Goal: Task Accomplishment & Management: Complete application form

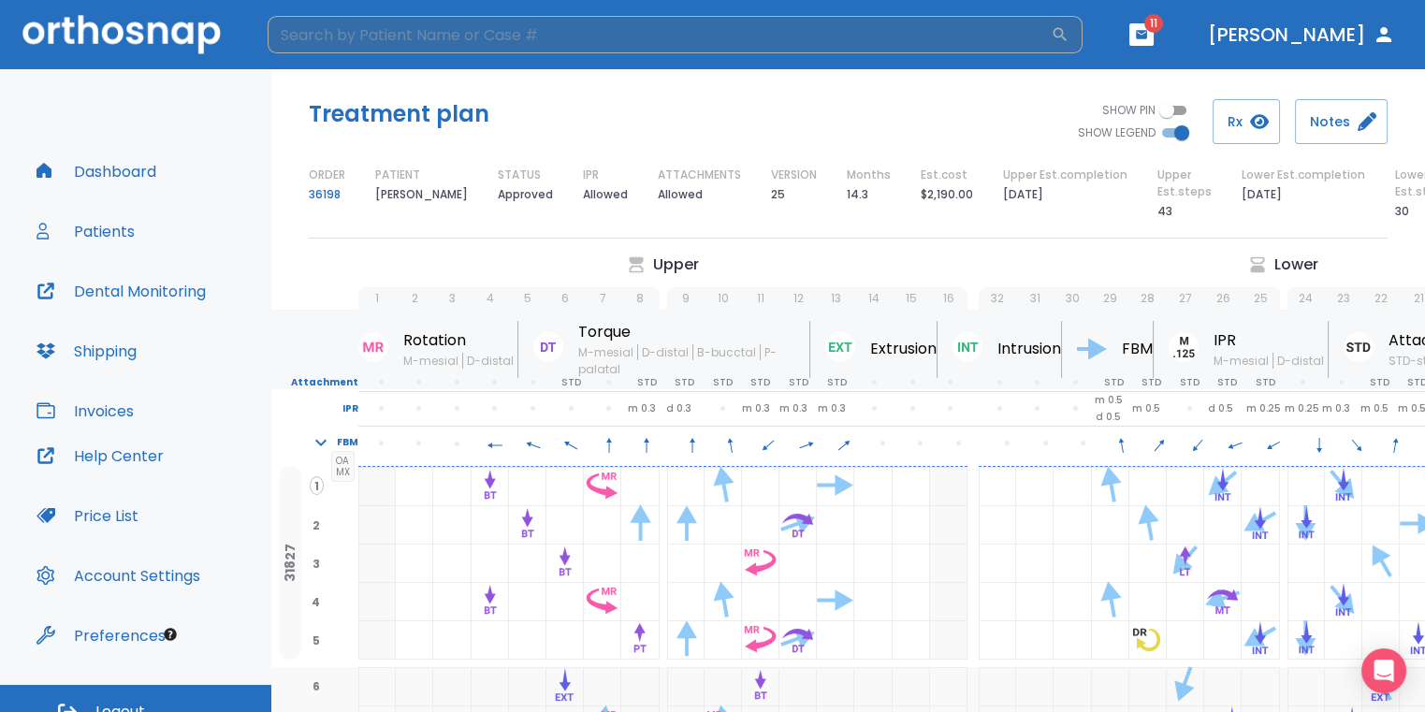
scroll to position [0, 261]
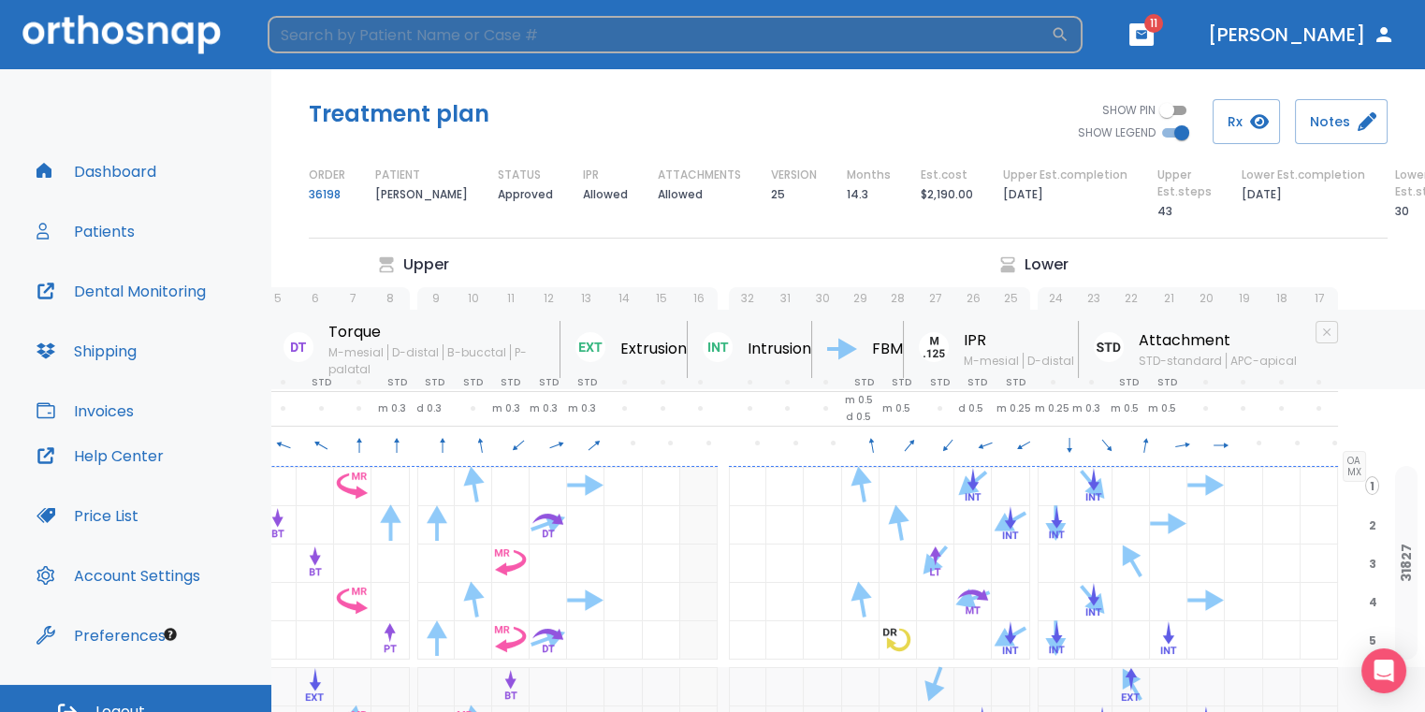
click at [347, 36] on input "search" at bounding box center [659, 34] width 783 height 37
type input "GLORIA"
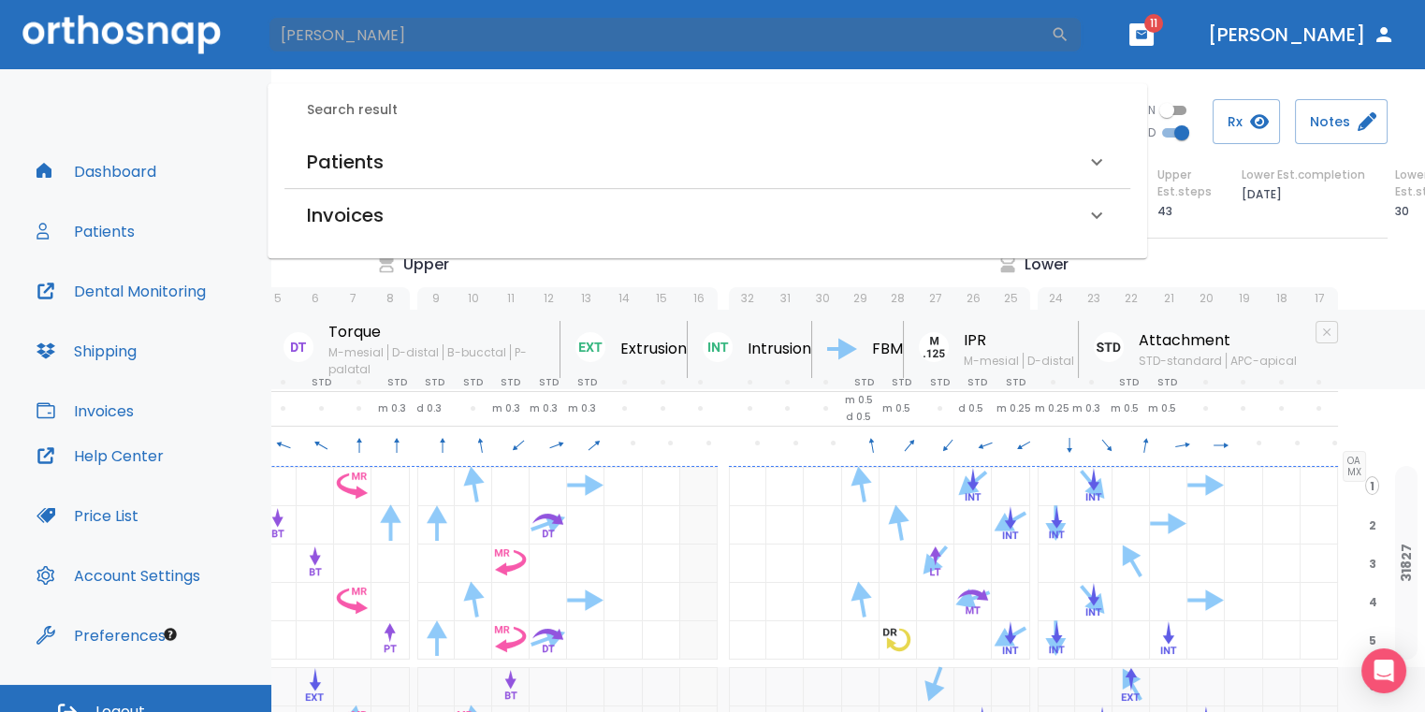
click at [462, 182] on div "Patients" at bounding box center [707, 162] width 846 height 52
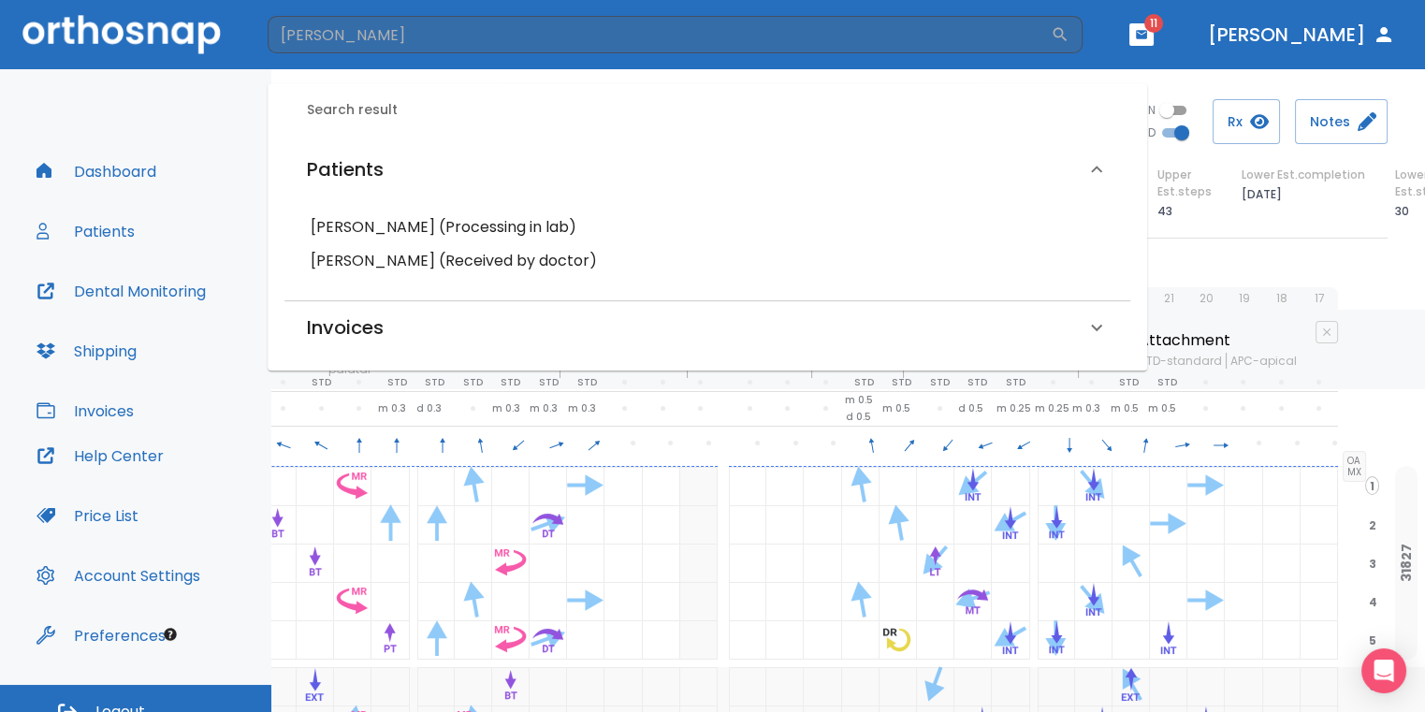
click at [471, 220] on h6 "Gloria Martinez (Processing in lab)" at bounding box center [707, 227] width 793 height 26
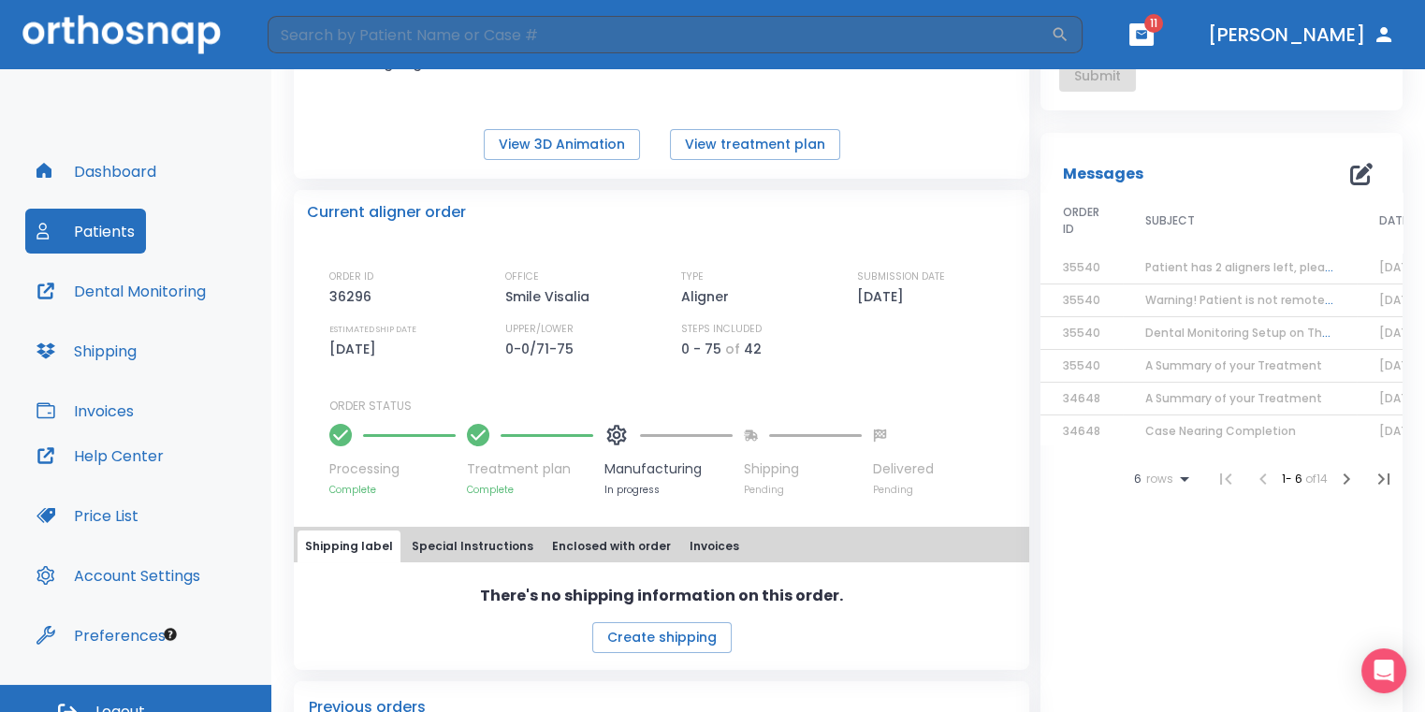
scroll to position [258, 0]
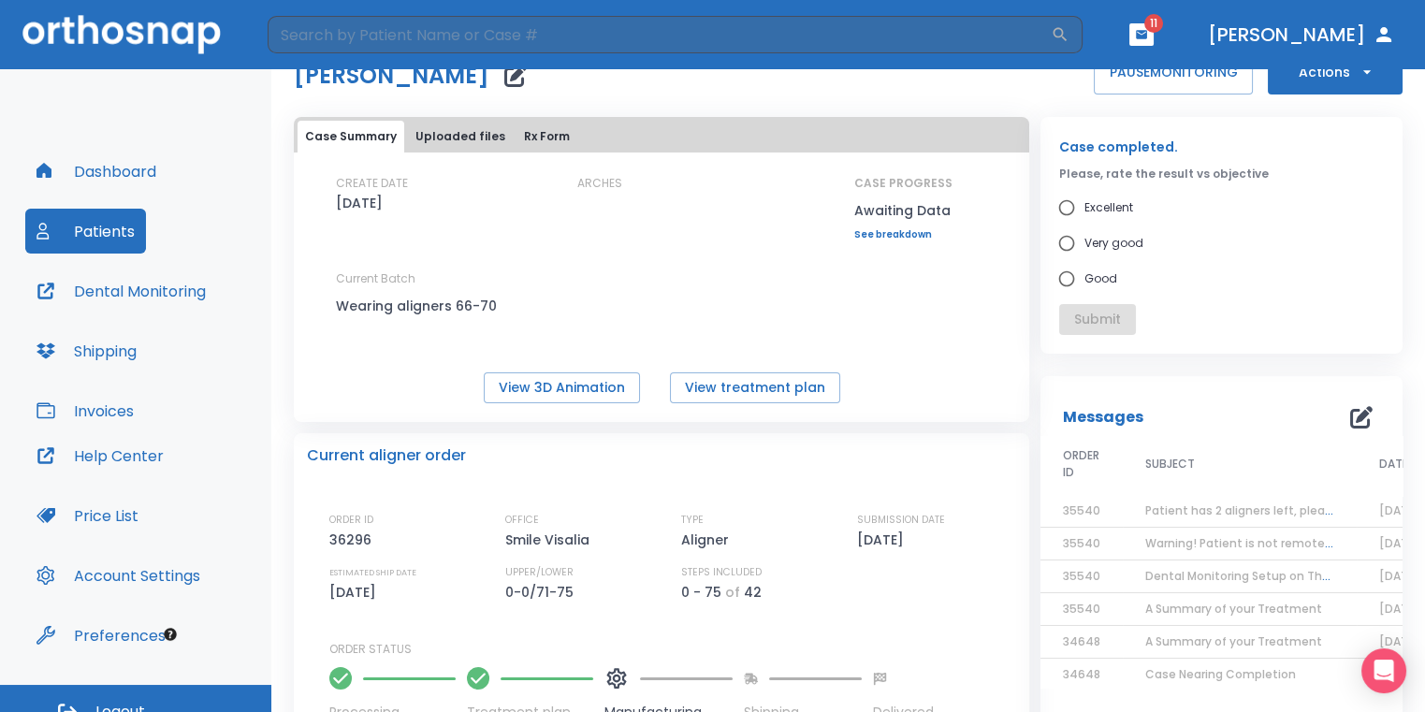
scroll to position [0, 0]
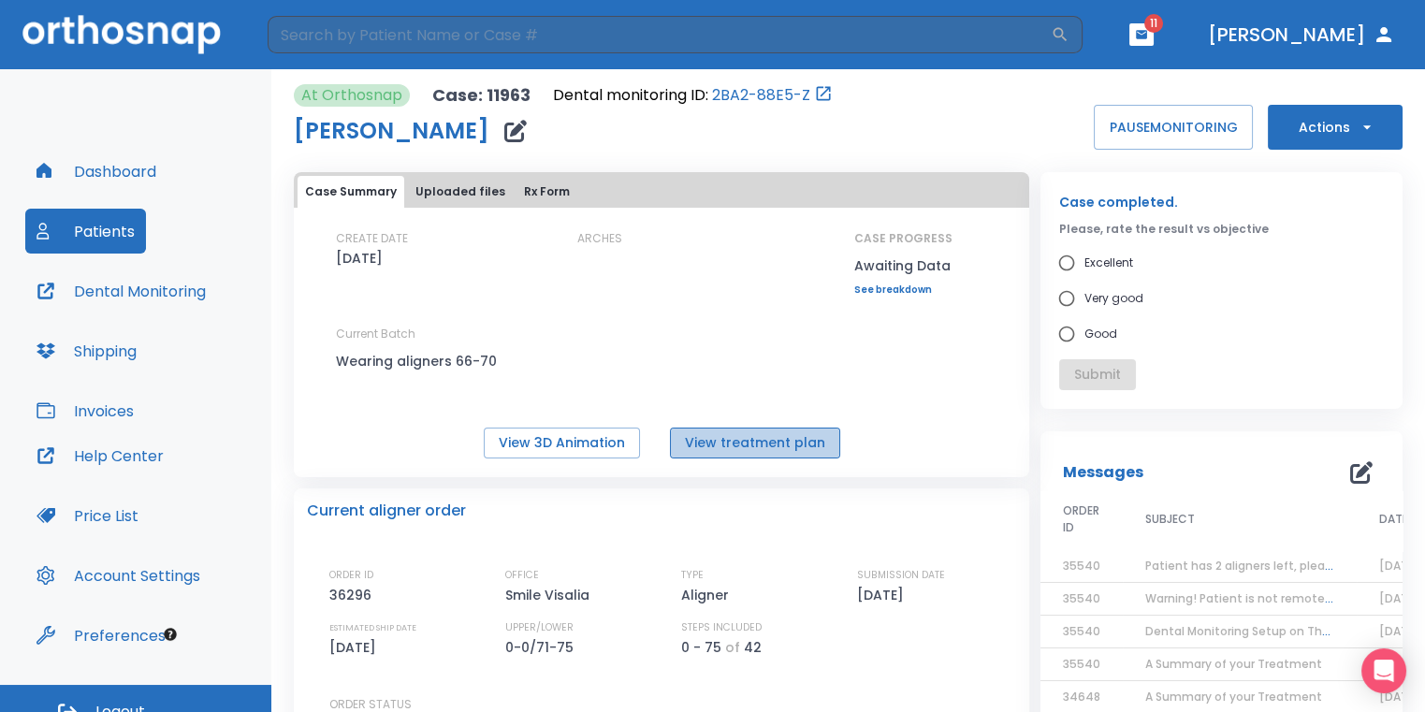
click at [759, 447] on button "View treatment plan" at bounding box center [755, 442] width 170 height 31
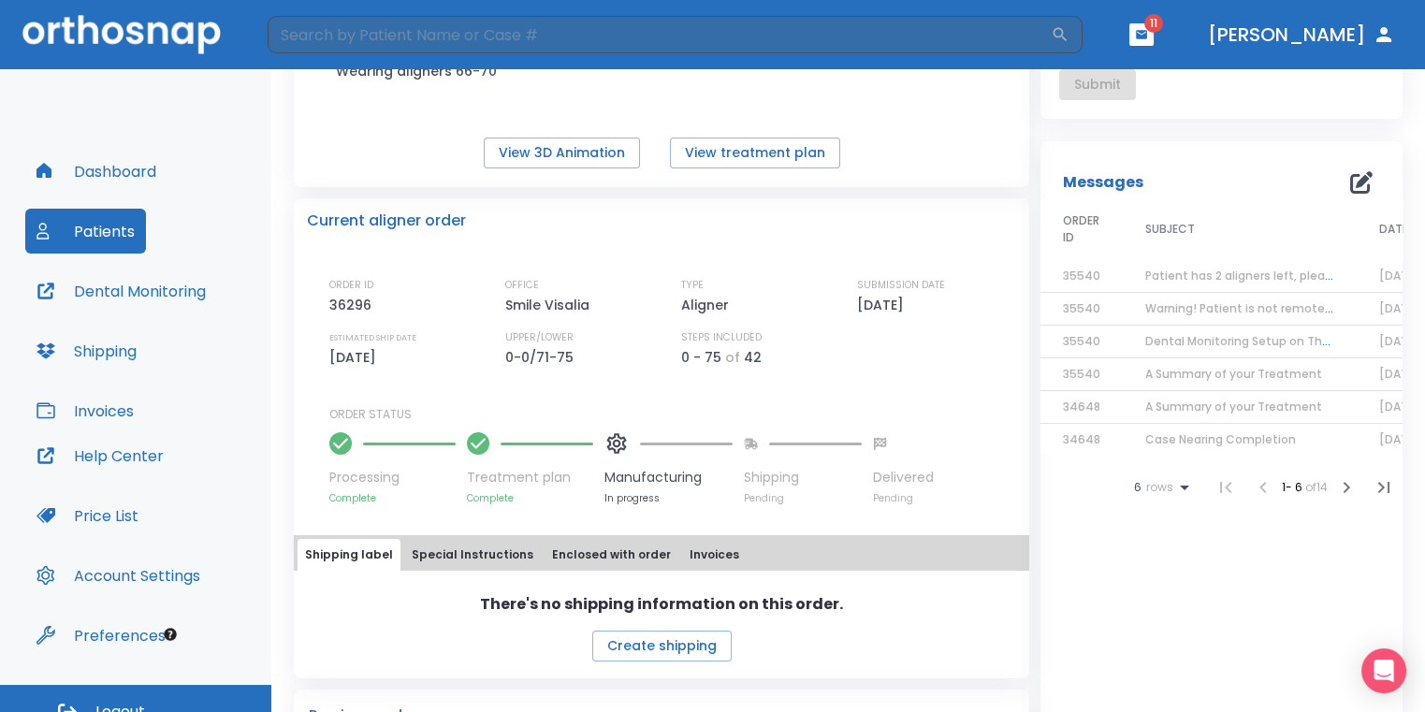
scroll to position [281, 0]
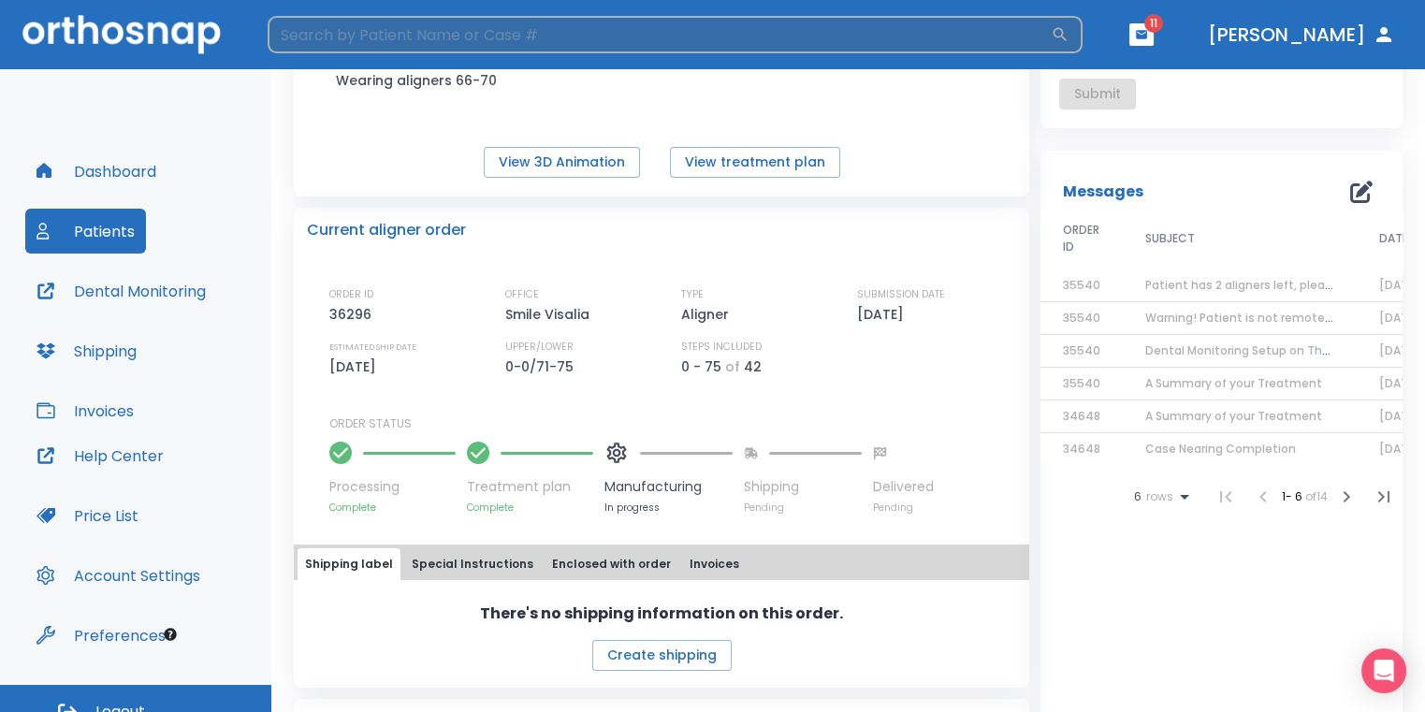
click at [981, 37] on input "search" at bounding box center [659, 34] width 783 height 37
type input "NIDIA"
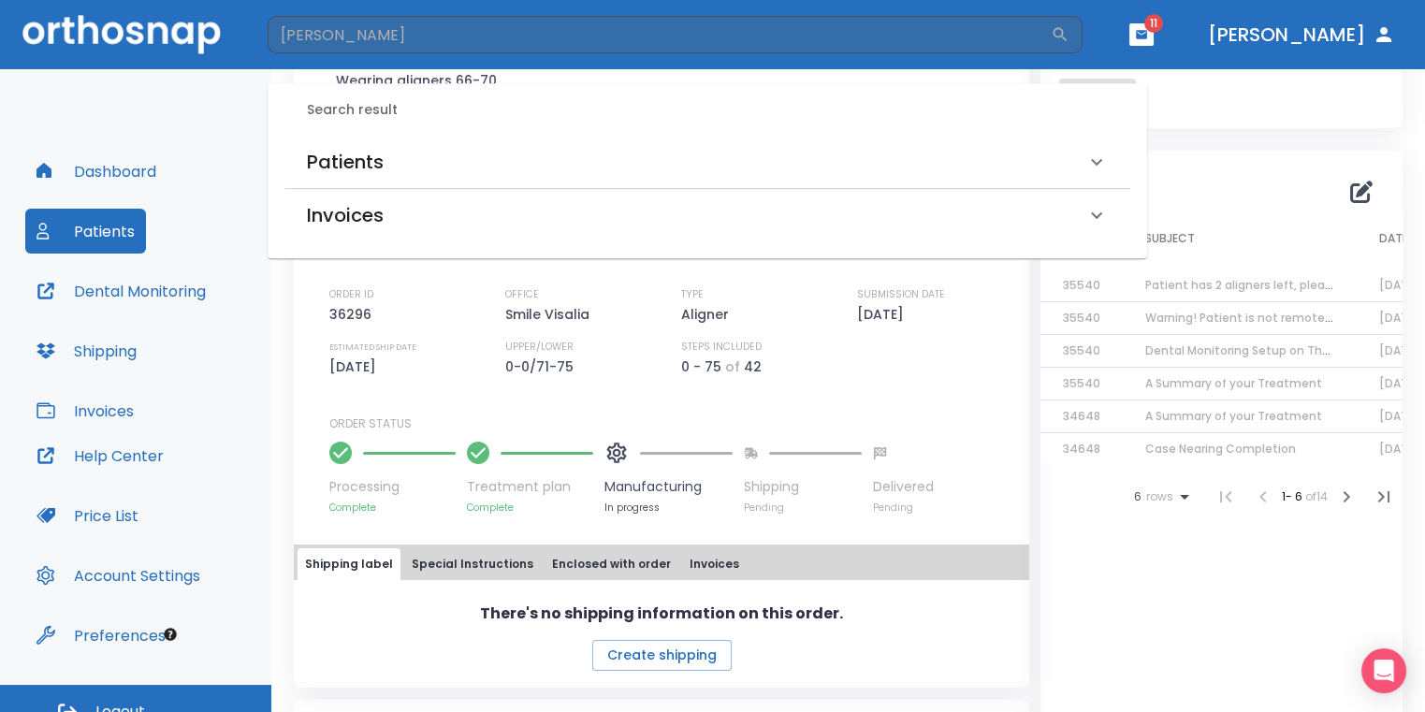
click at [445, 152] on div "Patients" at bounding box center [696, 162] width 778 height 30
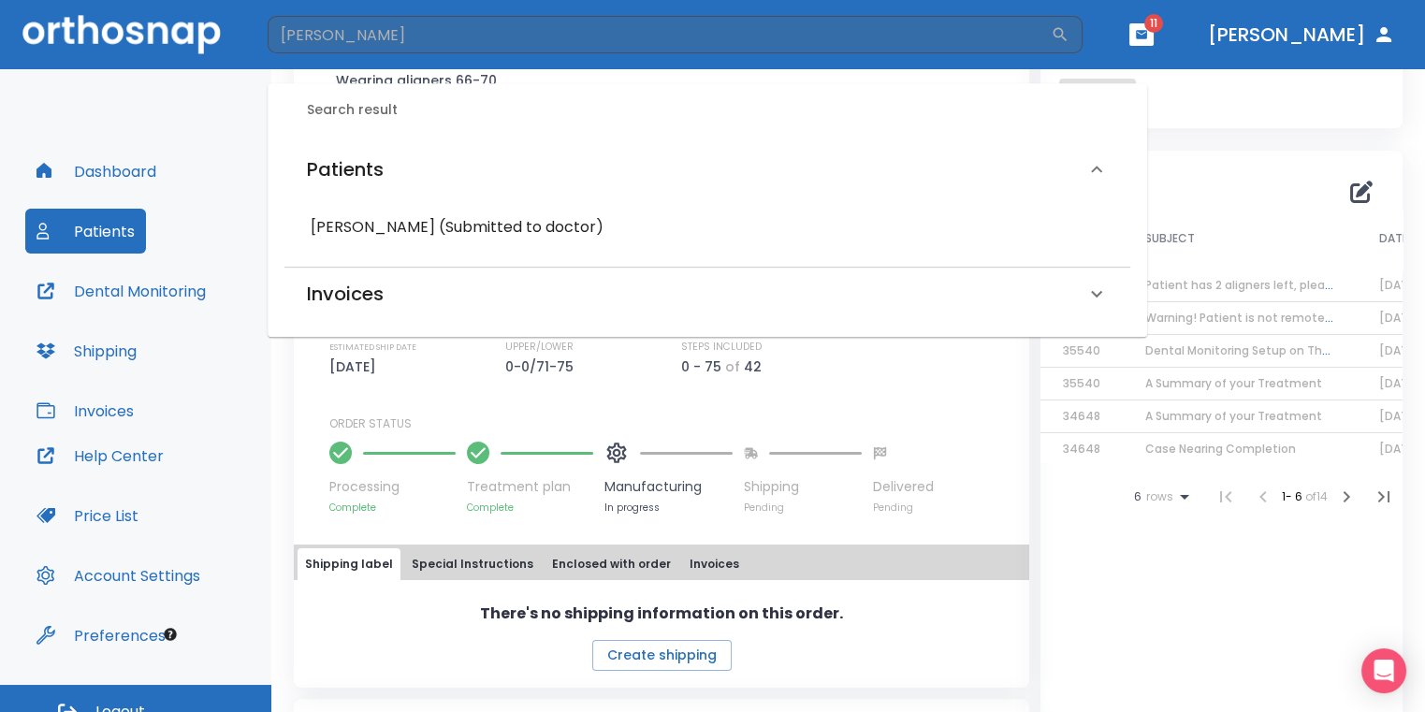
click at [482, 224] on h6 "Nidia Sanchez (Submitted to doctor)" at bounding box center [707, 227] width 793 height 26
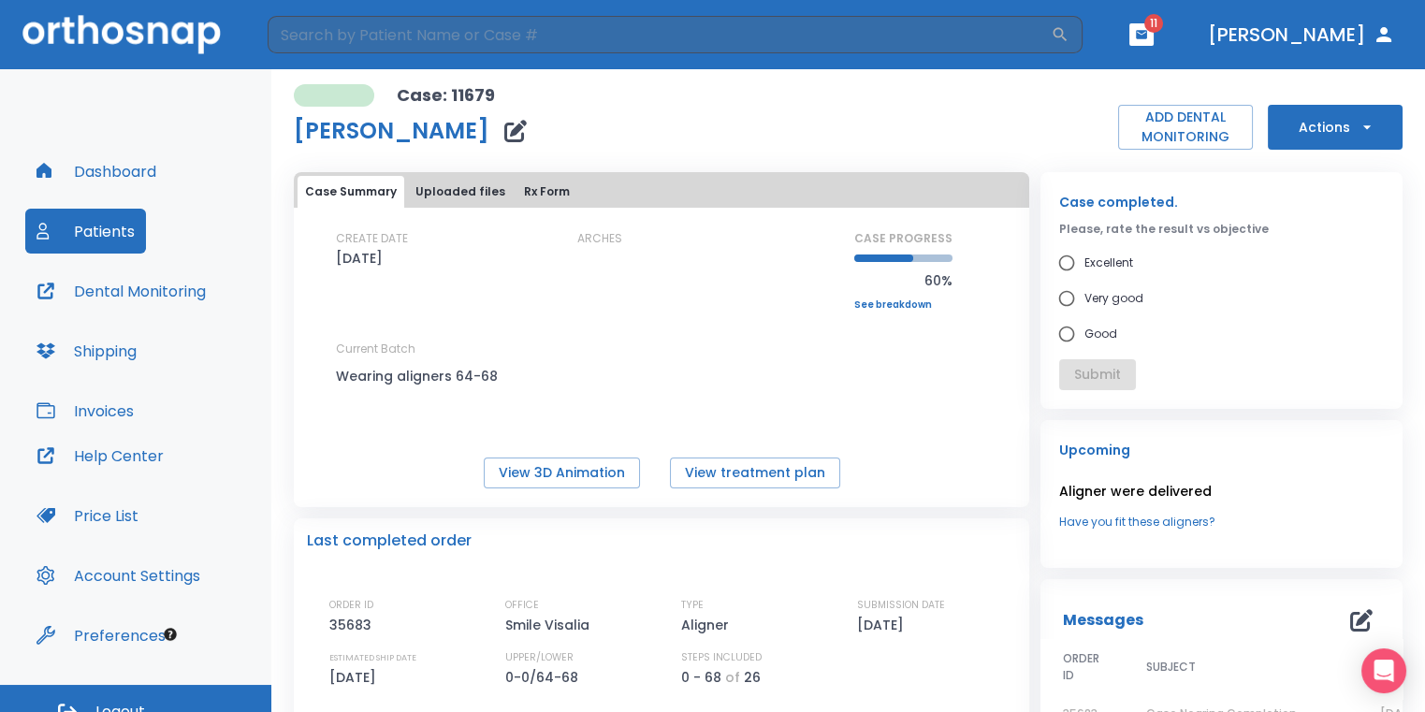
click at [1357, 119] on icon "button" at bounding box center [1366, 127] width 19 height 19
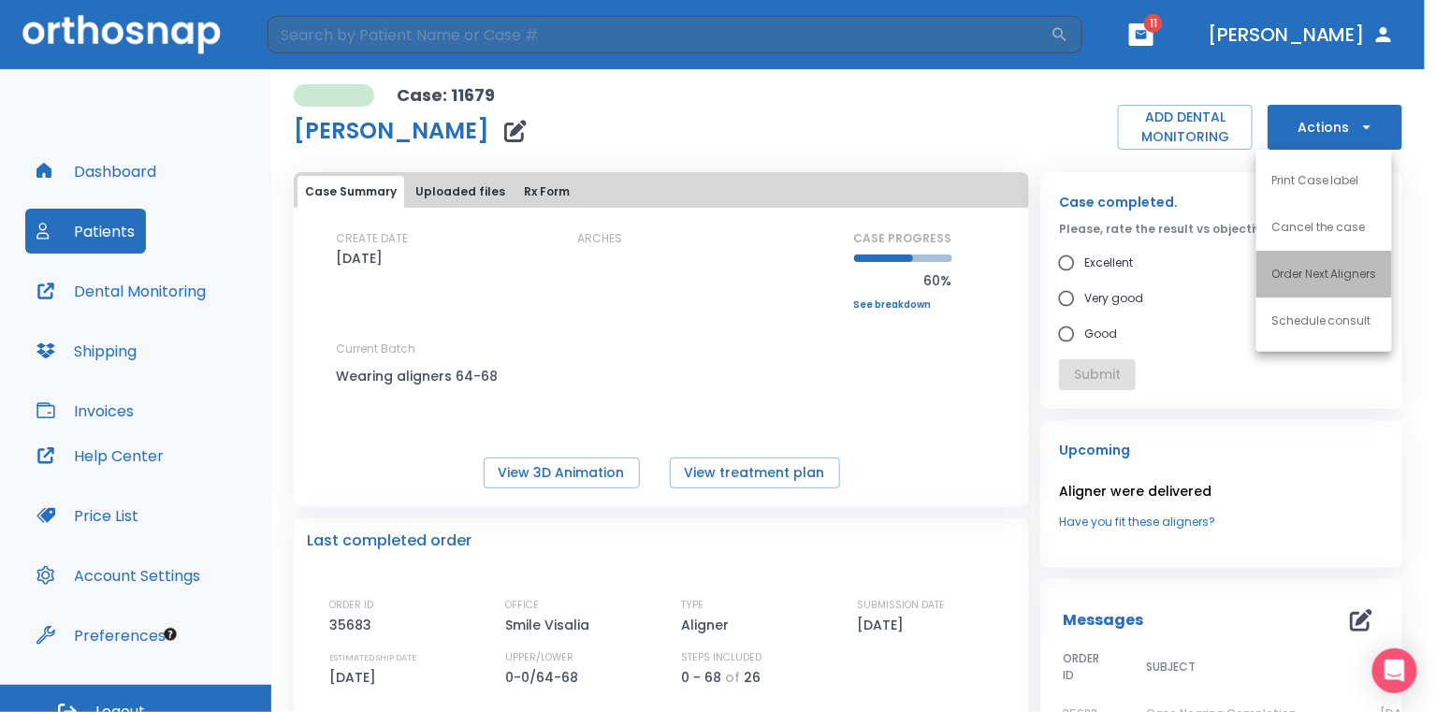
click at [1315, 270] on p "Order Next Aligners" at bounding box center [1324, 274] width 106 height 17
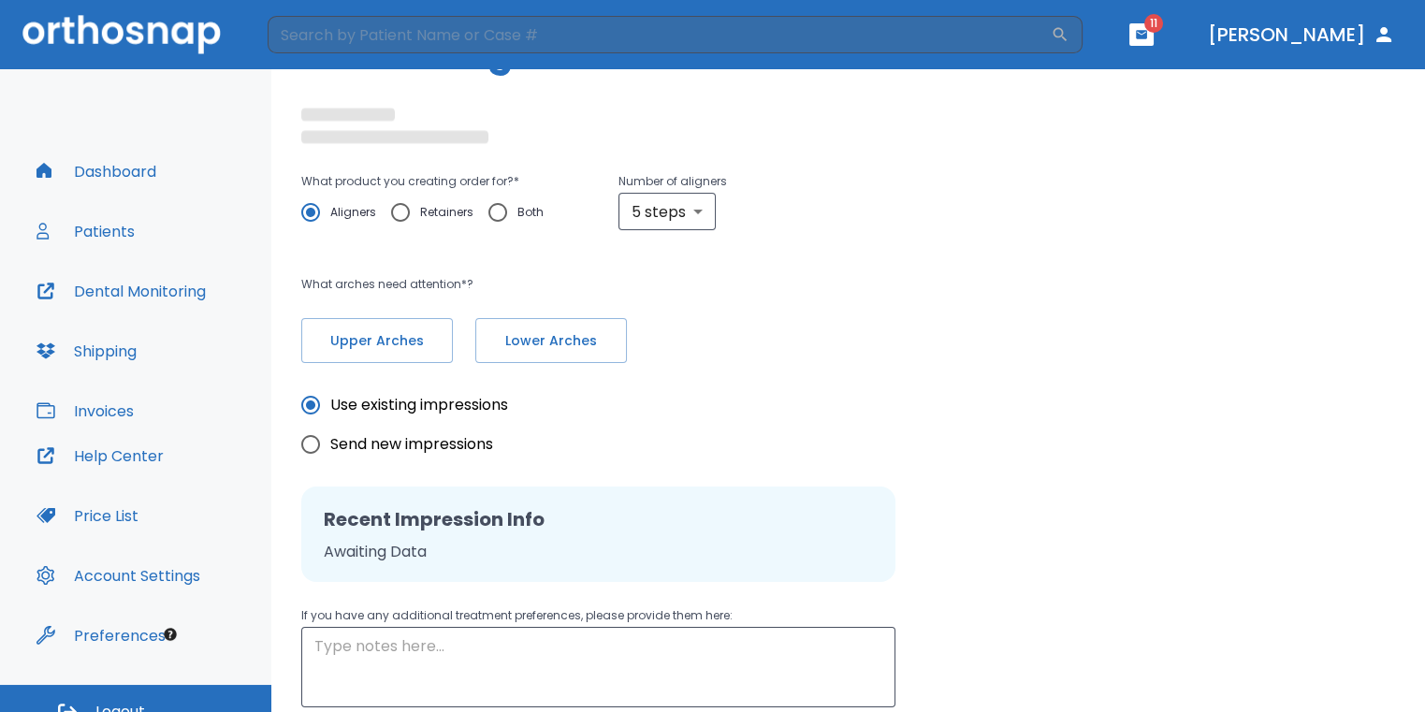
radio input "false"
radio input "true"
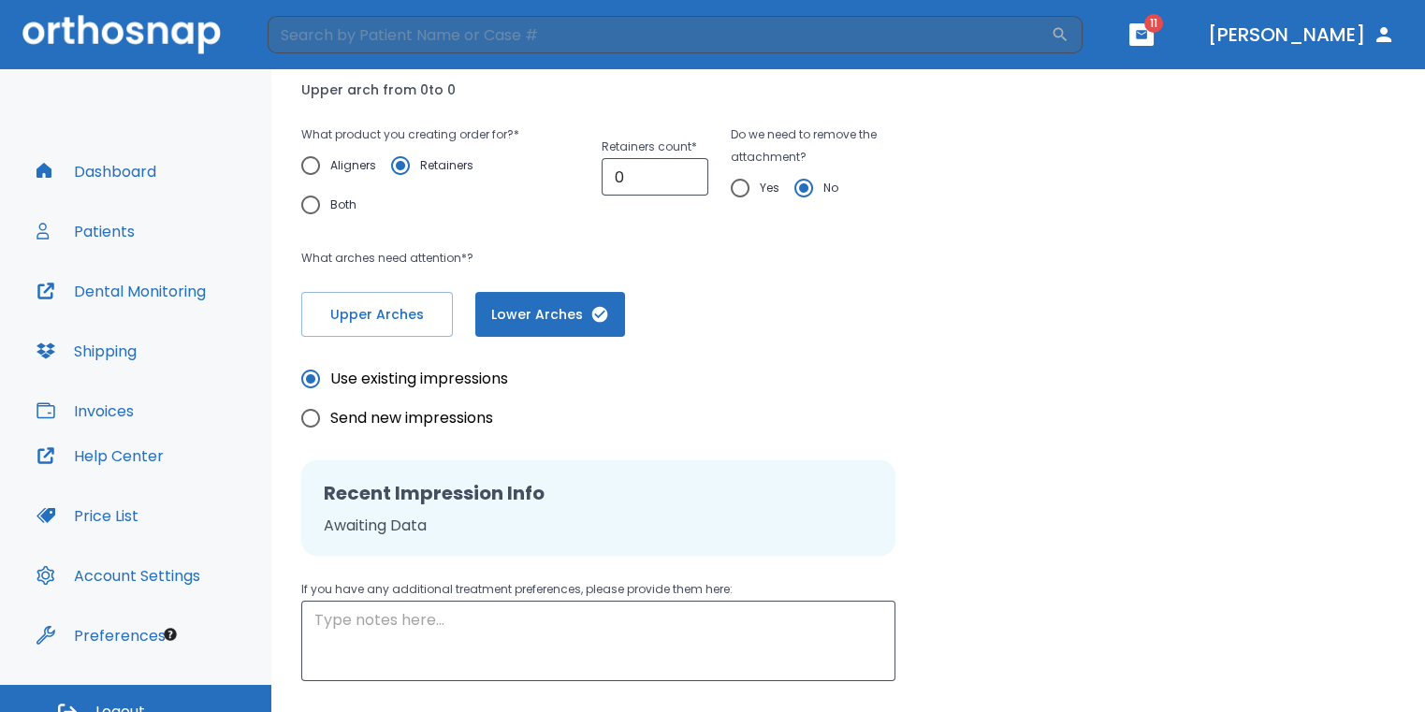
scroll to position [120, 0]
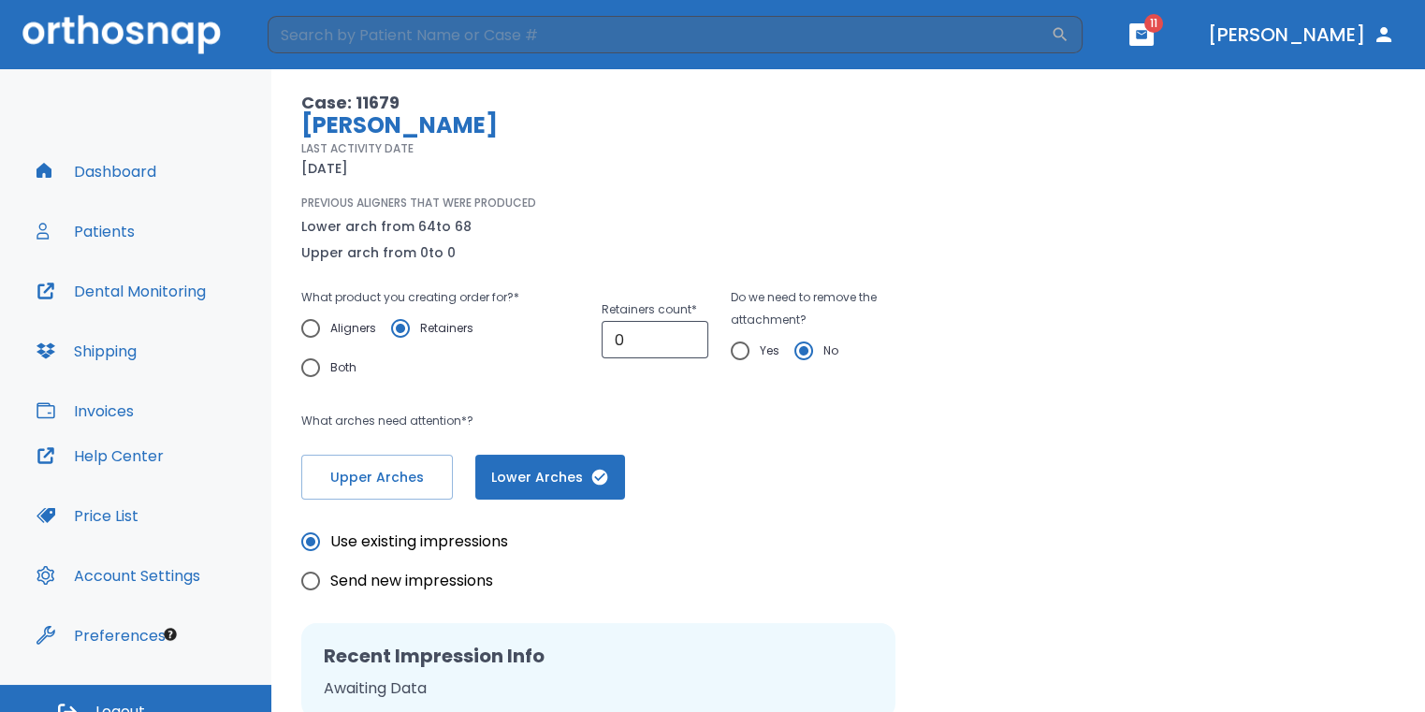
click at [730, 350] on input "Yes" at bounding box center [739, 350] width 39 height 39
radio input "true"
click at [796, 352] on input "No" at bounding box center [803, 350] width 39 height 39
radio input "true"
click at [305, 324] on input "Aligners" at bounding box center [310, 328] width 39 height 39
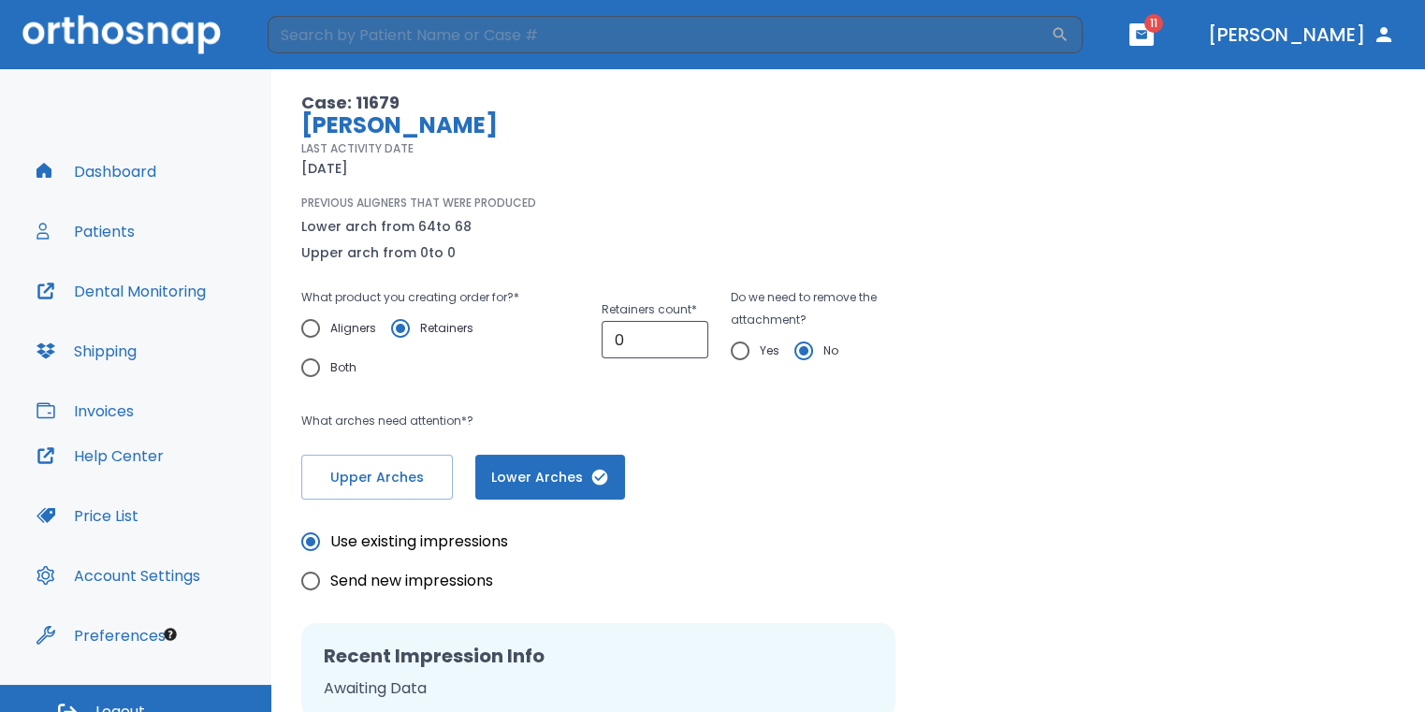
radio input "true"
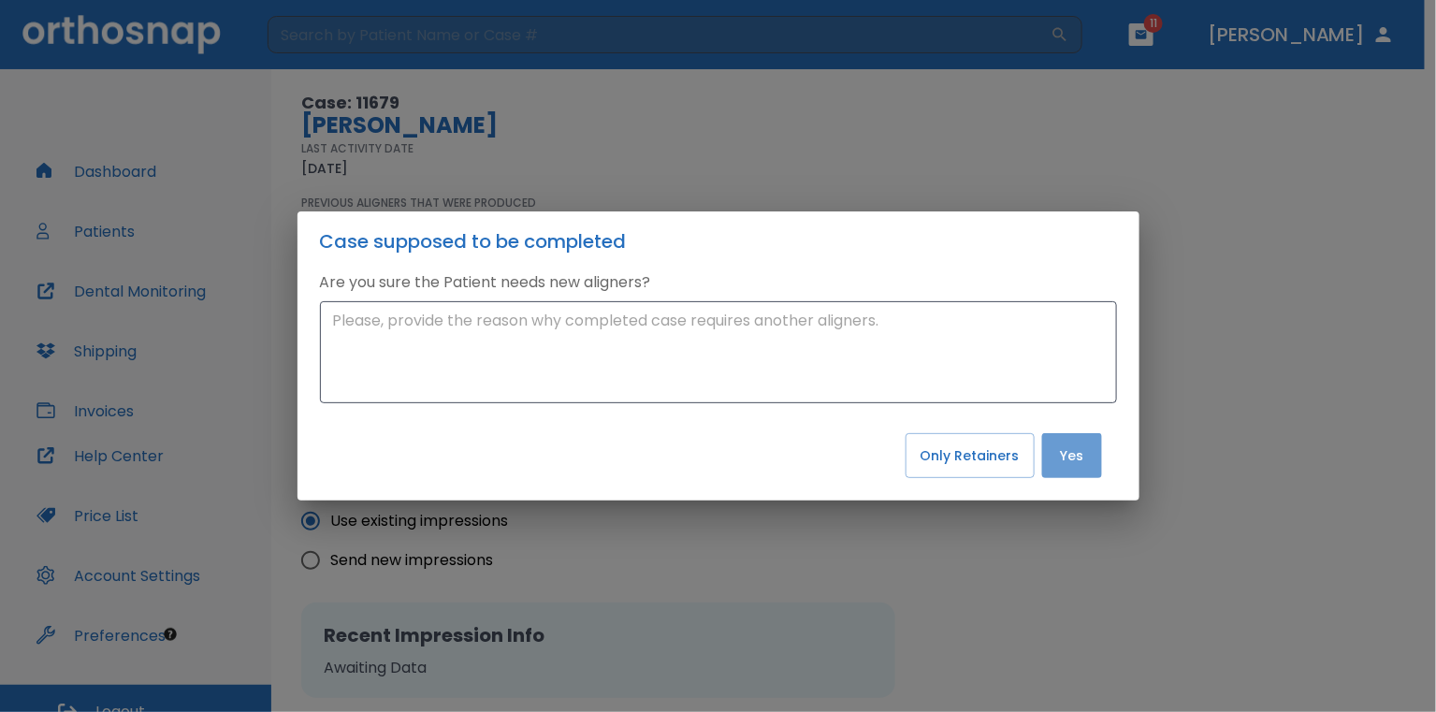
click at [1078, 464] on button "Yes" at bounding box center [1072, 455] width 60 height 45
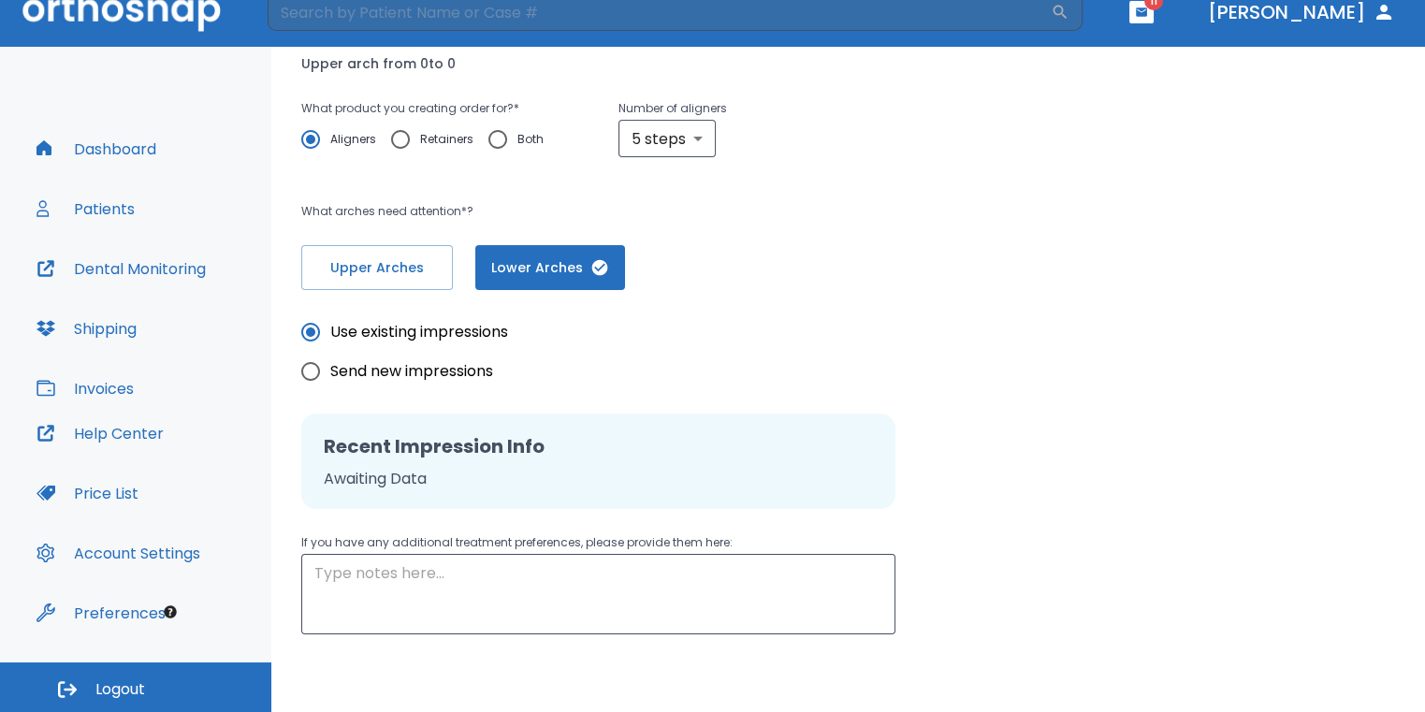
scroll to position [380, 0]
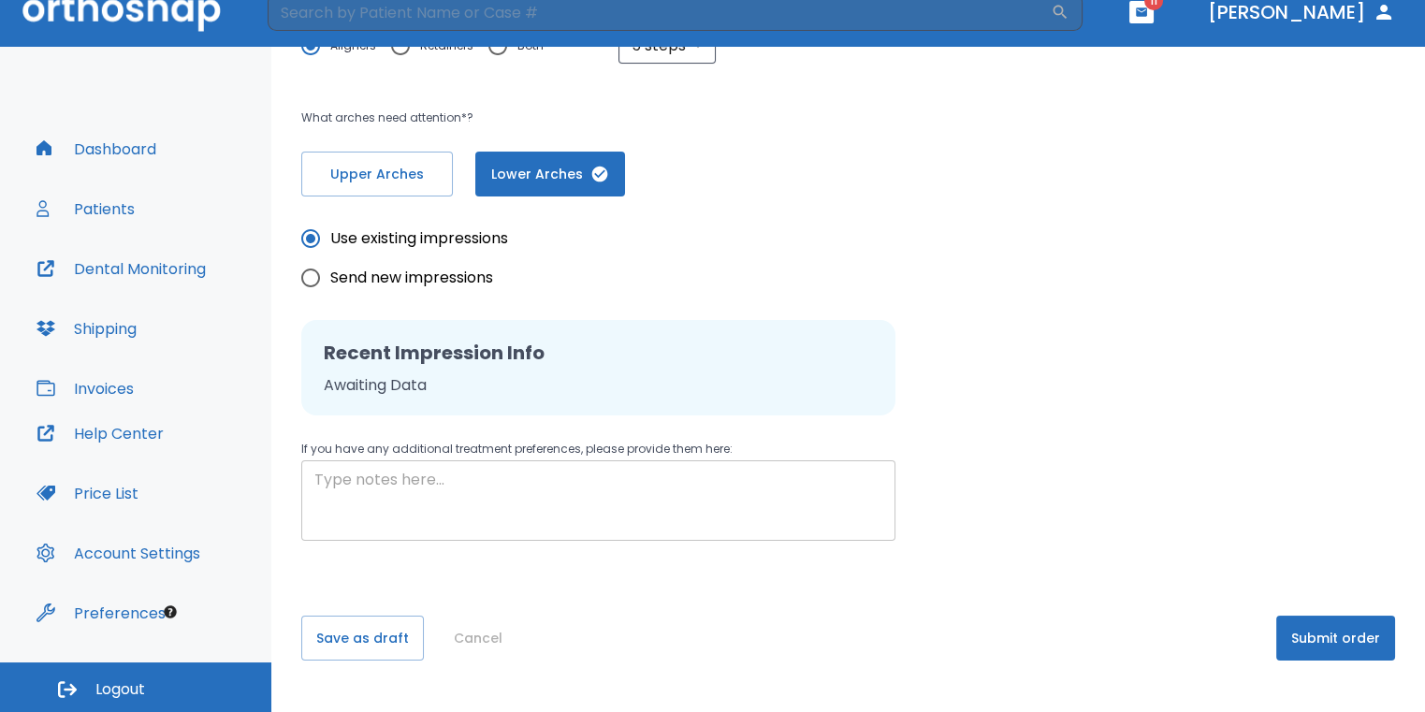
click at [688, 488] on textarea at bounding box center [598, 501] width 568 height 65
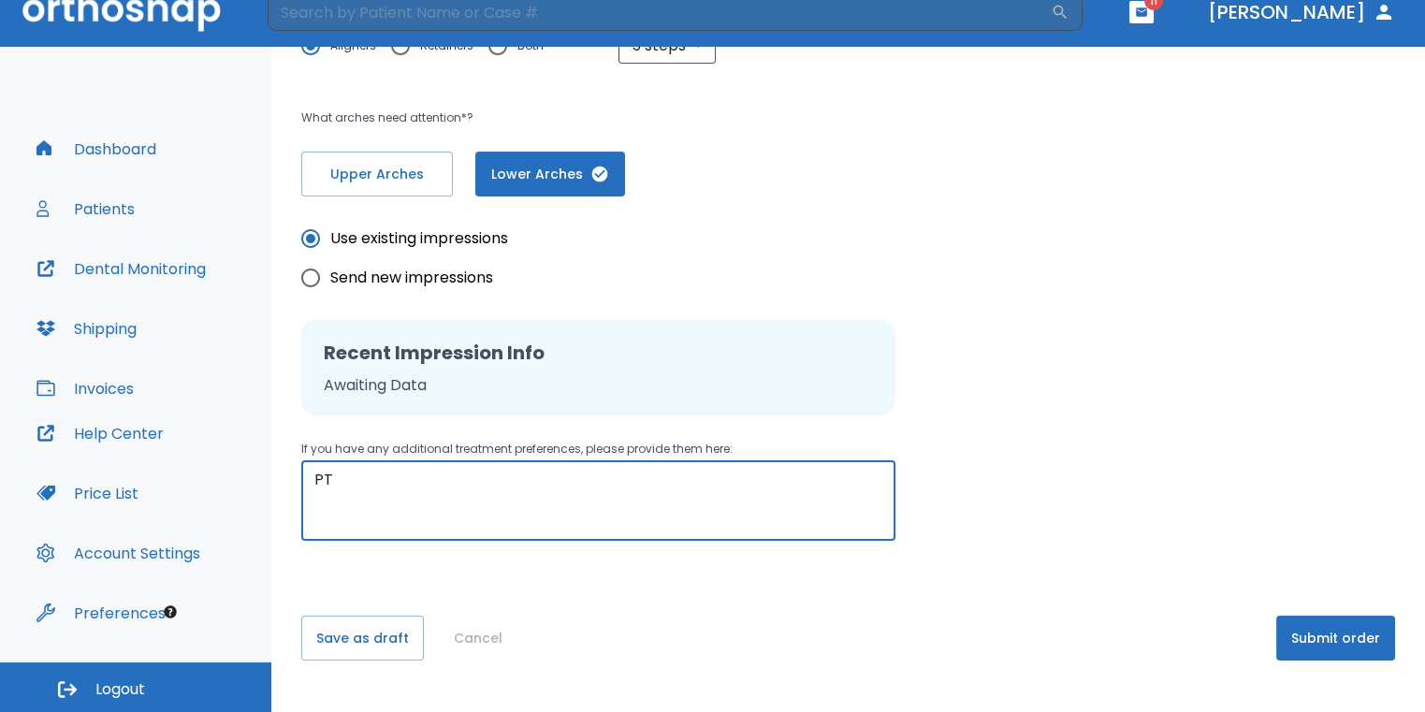
type textarea "P"
type textarea "T"
type textarea "P"
click at [607, 496] on textarea "#22-27 needs to align completely" at bounding box center [598, 501] width 568 height 65
type textarea "#22-27 needs to align completely ."
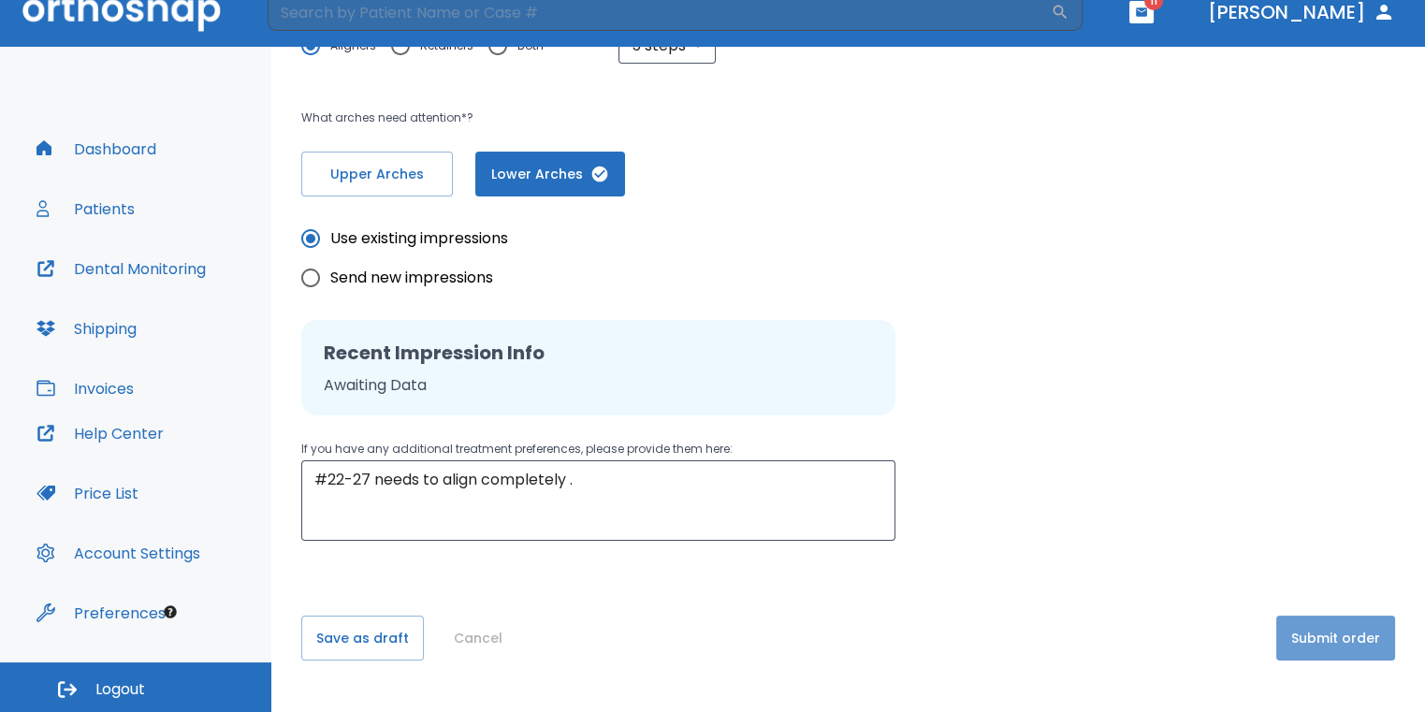
click at [1354, 636] on button "Submit order" at bounding box center [1335, 637] width 119 height 45
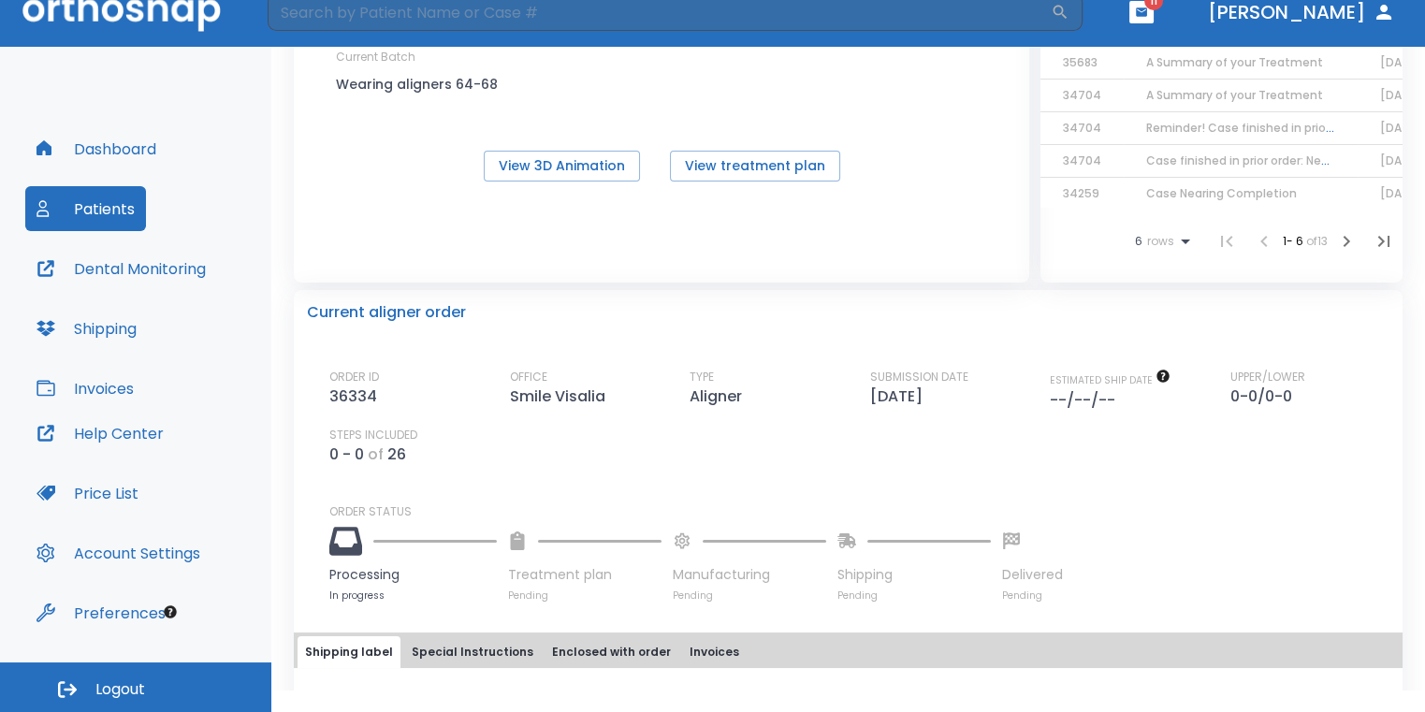
scroll to position [468, 0]
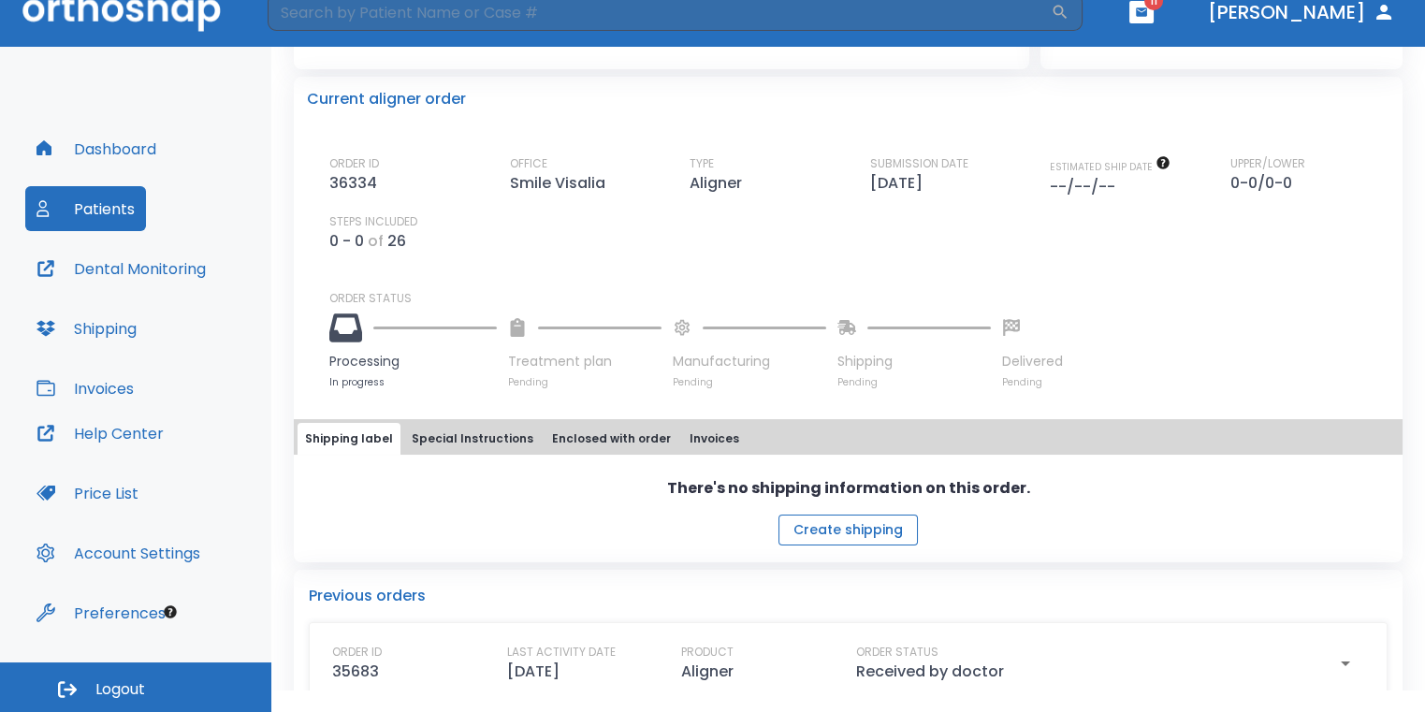
click at [805, 529] on button "Create shipping" at bounding box center [847, 529] width 139 height 31
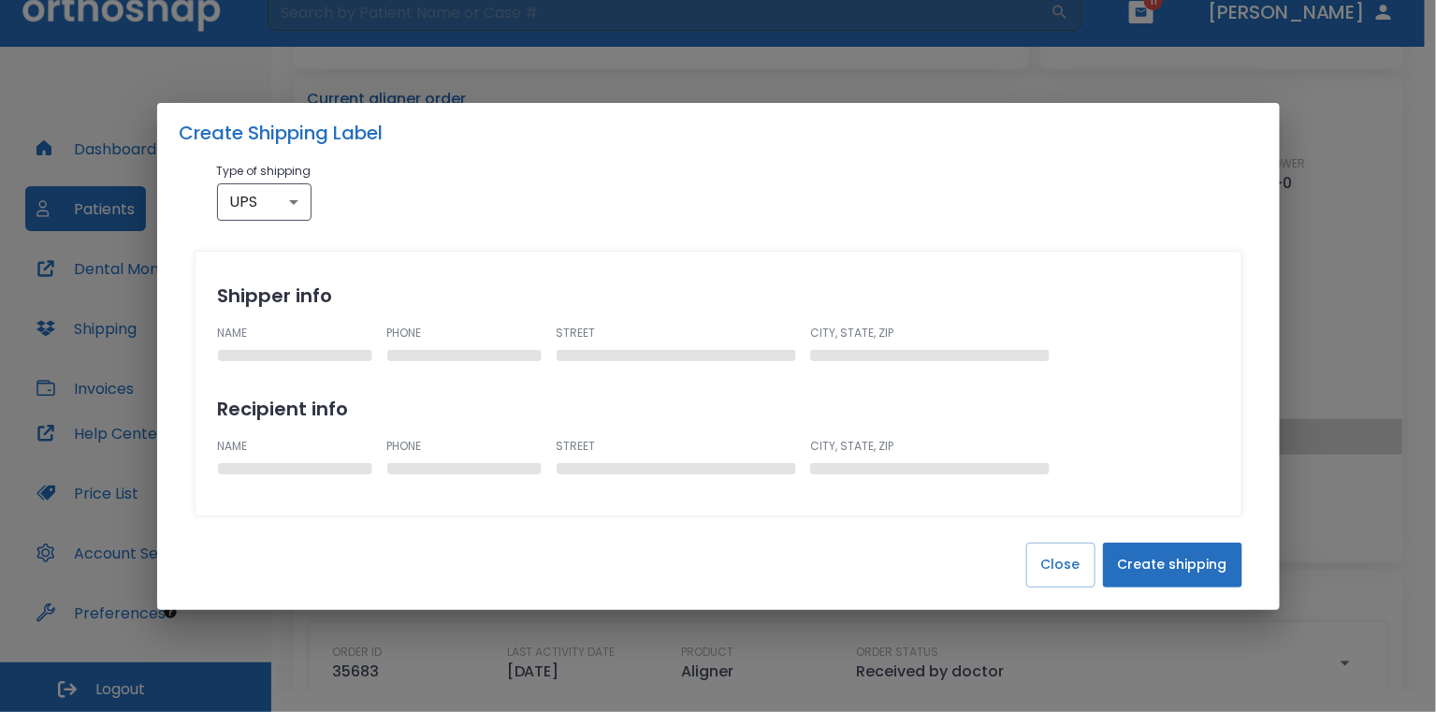
click at [1230, 562] on button "Create shipping" at bounding box center [1172, 565] width 139 height 45
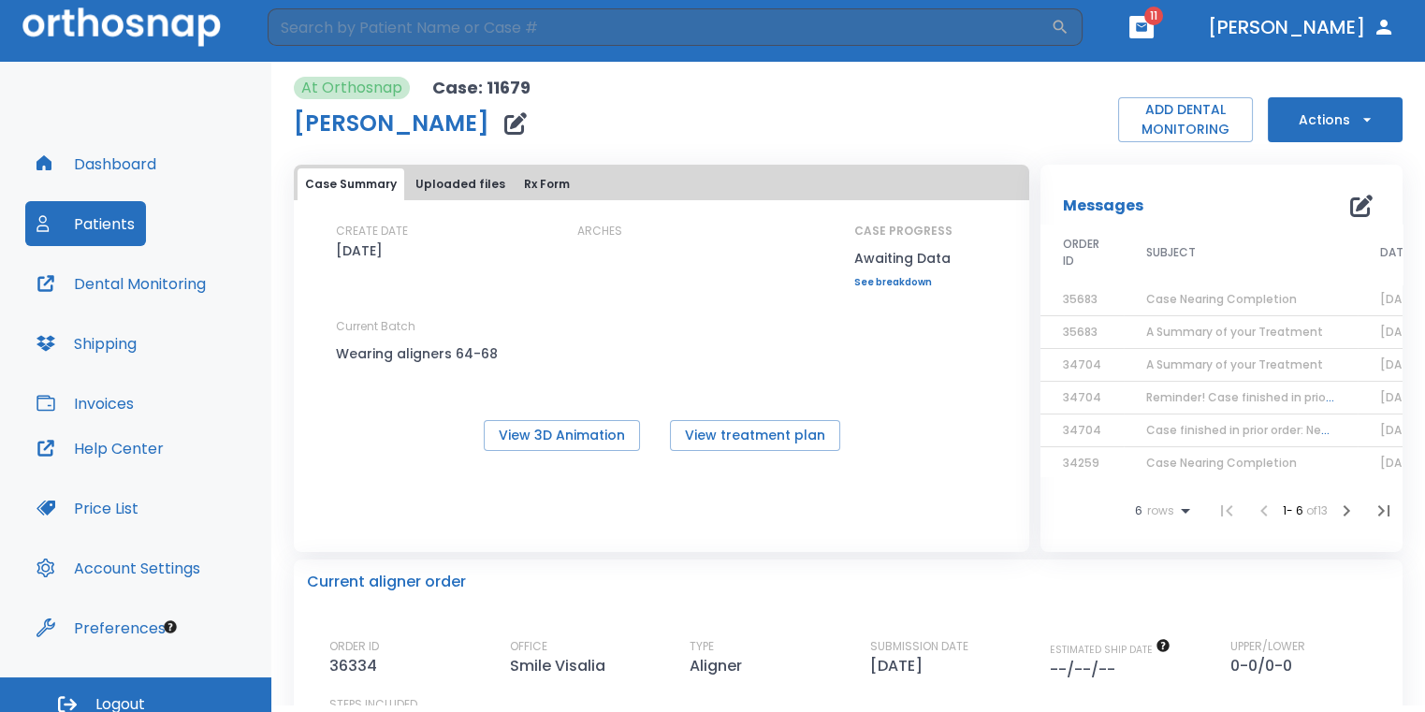
scroll to position [0, 0]
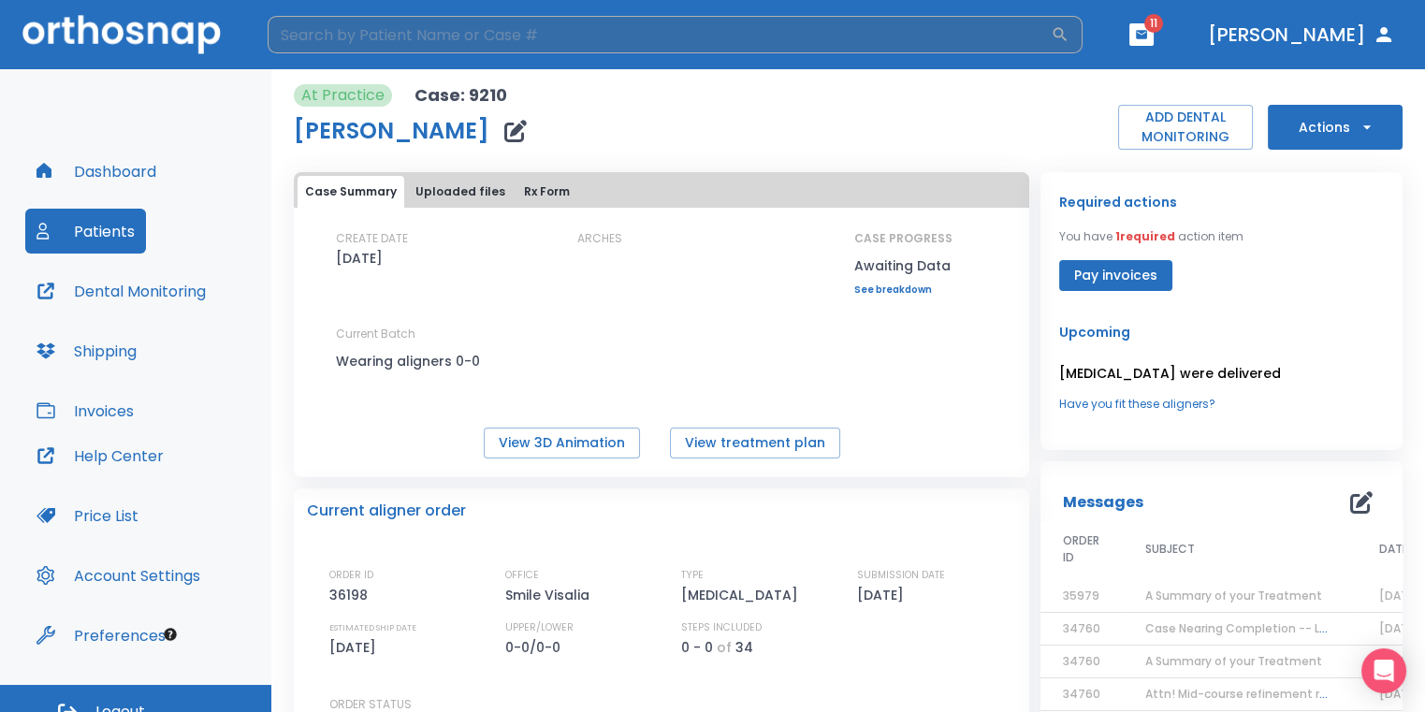
click at [564, 30] on input "search" at bounding box center [659, 34] width 783 height 37
type input "[PERSON_NAME]"
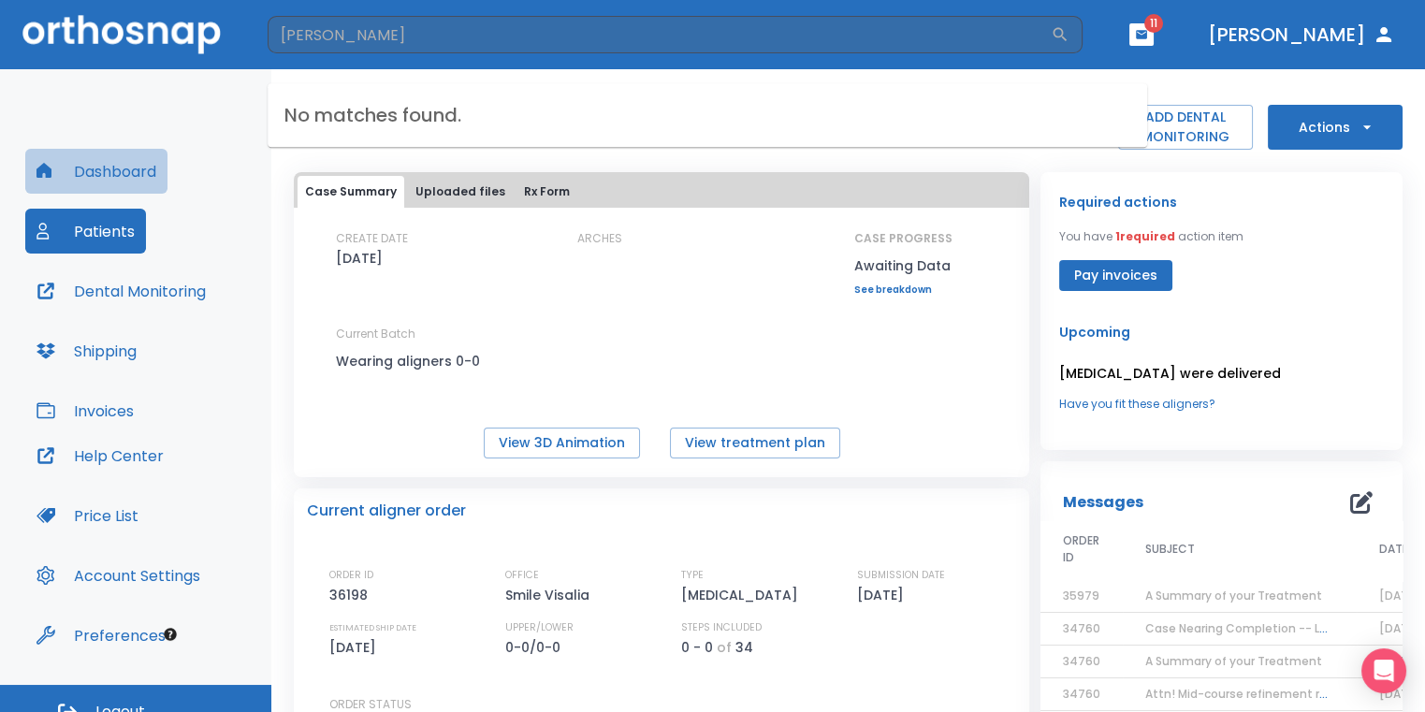
click at [105, 180] on button "Dashboard" at bounding box center [96, 171] width 142 height 45
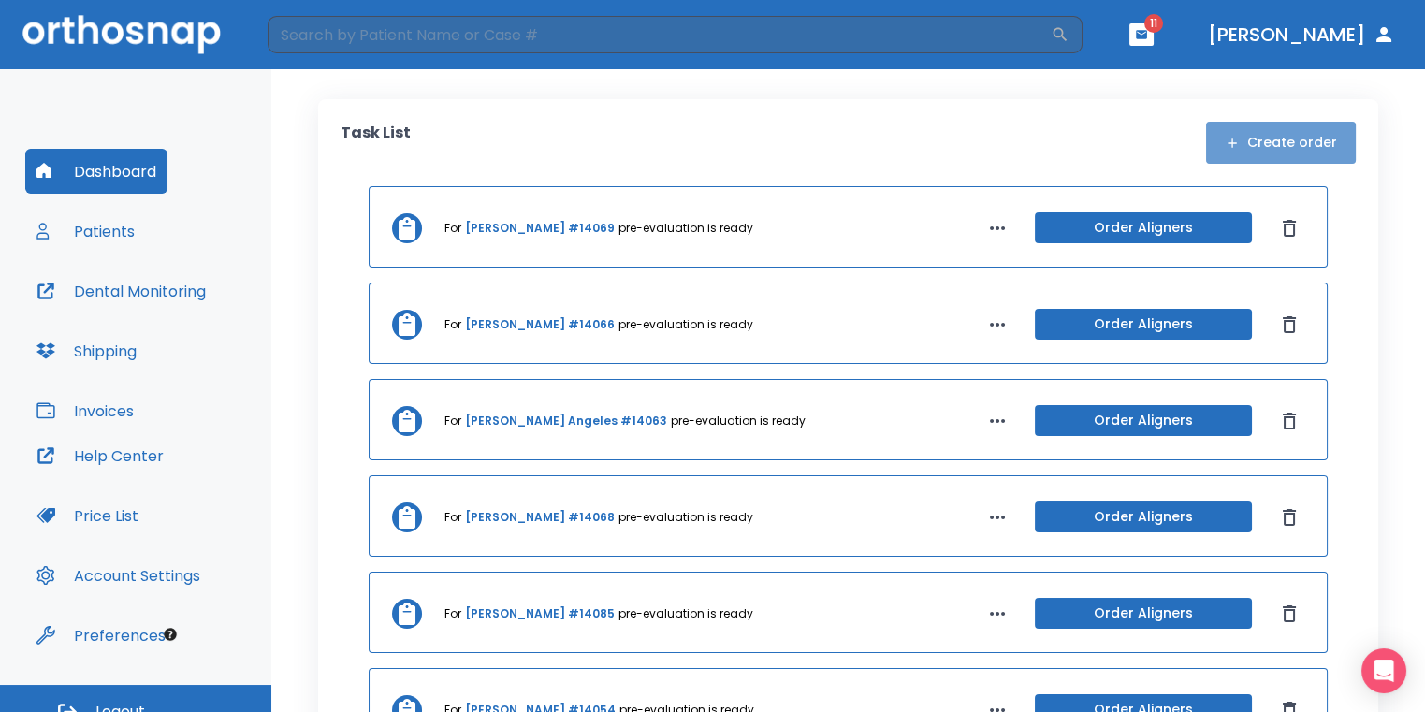
click at [1300, 152] on button "Create order" at bounding box center [1281, 143] width 150 height 42
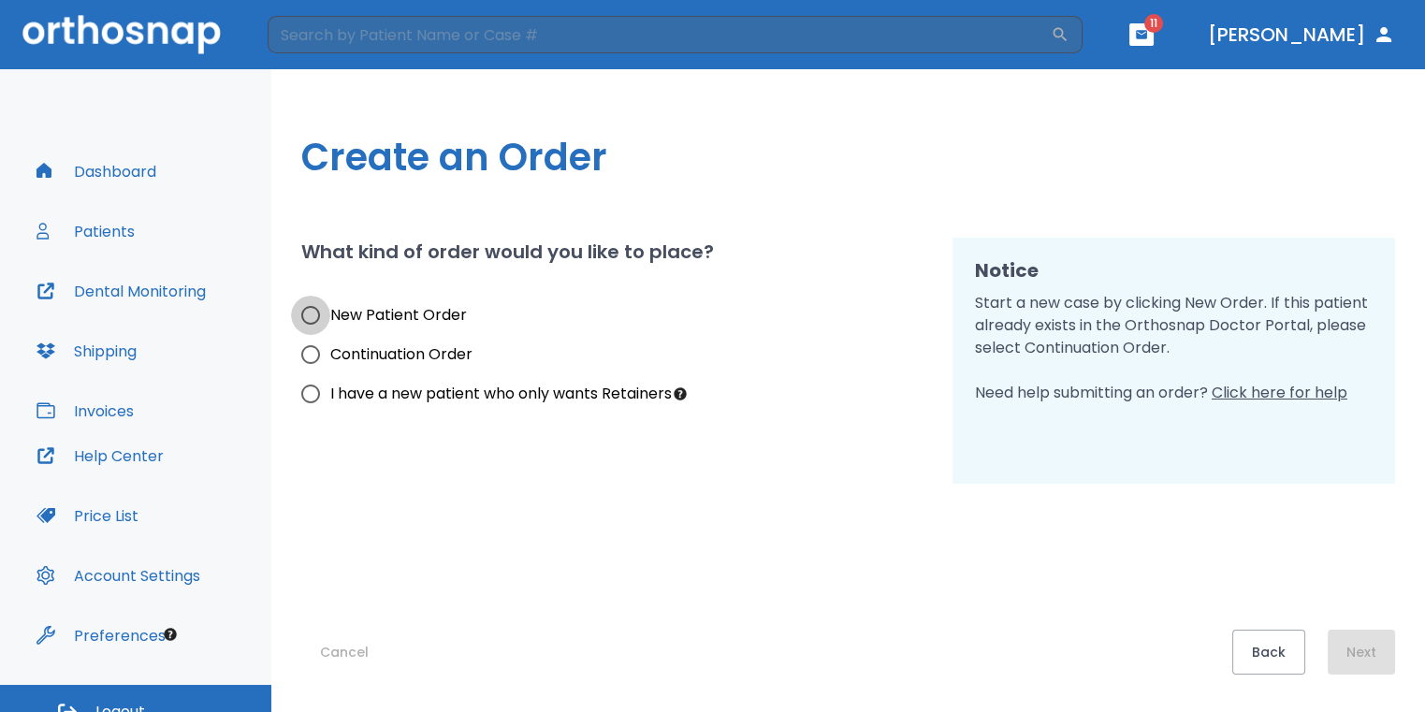
click at [325, 316] on input "New Patient Order" at bounding box center [310, 315] width 39 height 39
radio input "true"
click at [1393, 646] on button "Next" at bounding box center [1360, 651] width 67 height 45
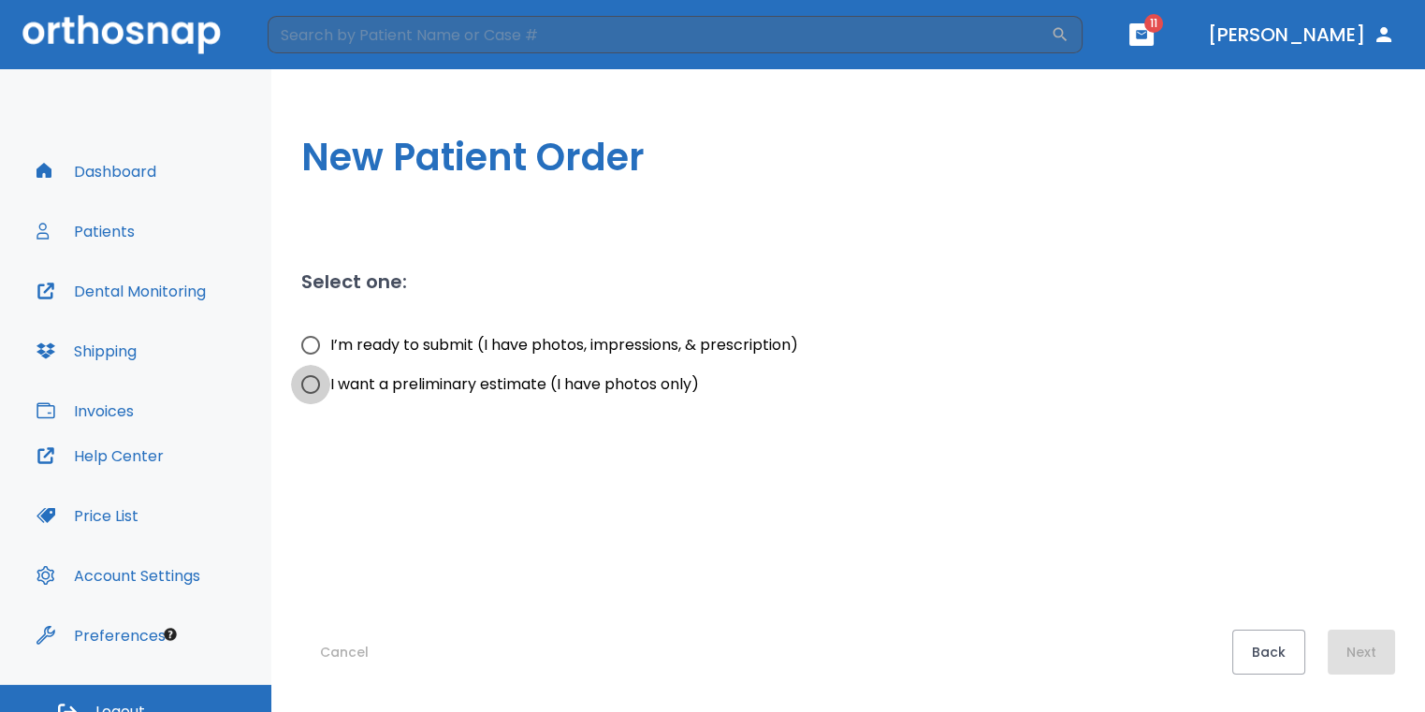
click at [319, 389] on input "I want a preliminary estimate (I have photos only)" at bounding box center [310, 384] width 39 height 39
radio input "true"
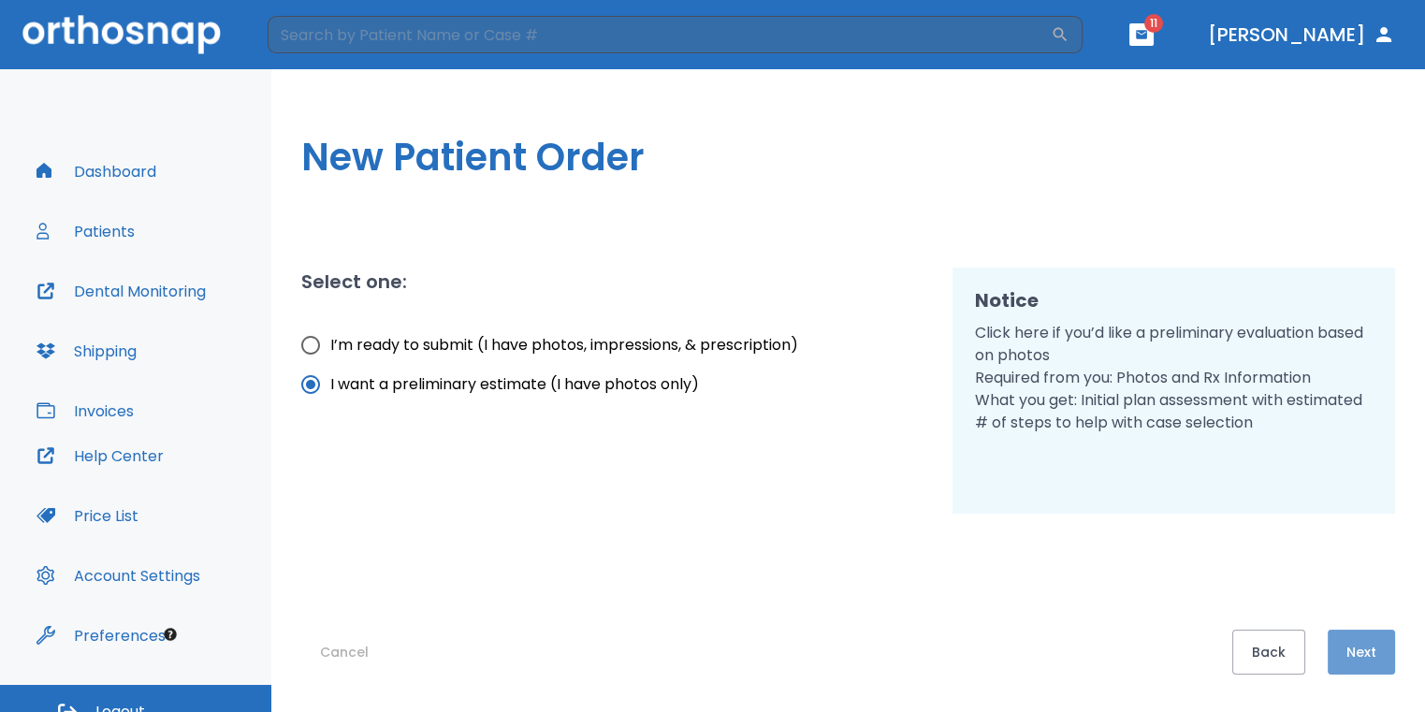
click at [1376, 654] on button "Next" at bounding box center [1360, 651] width 67 height 45
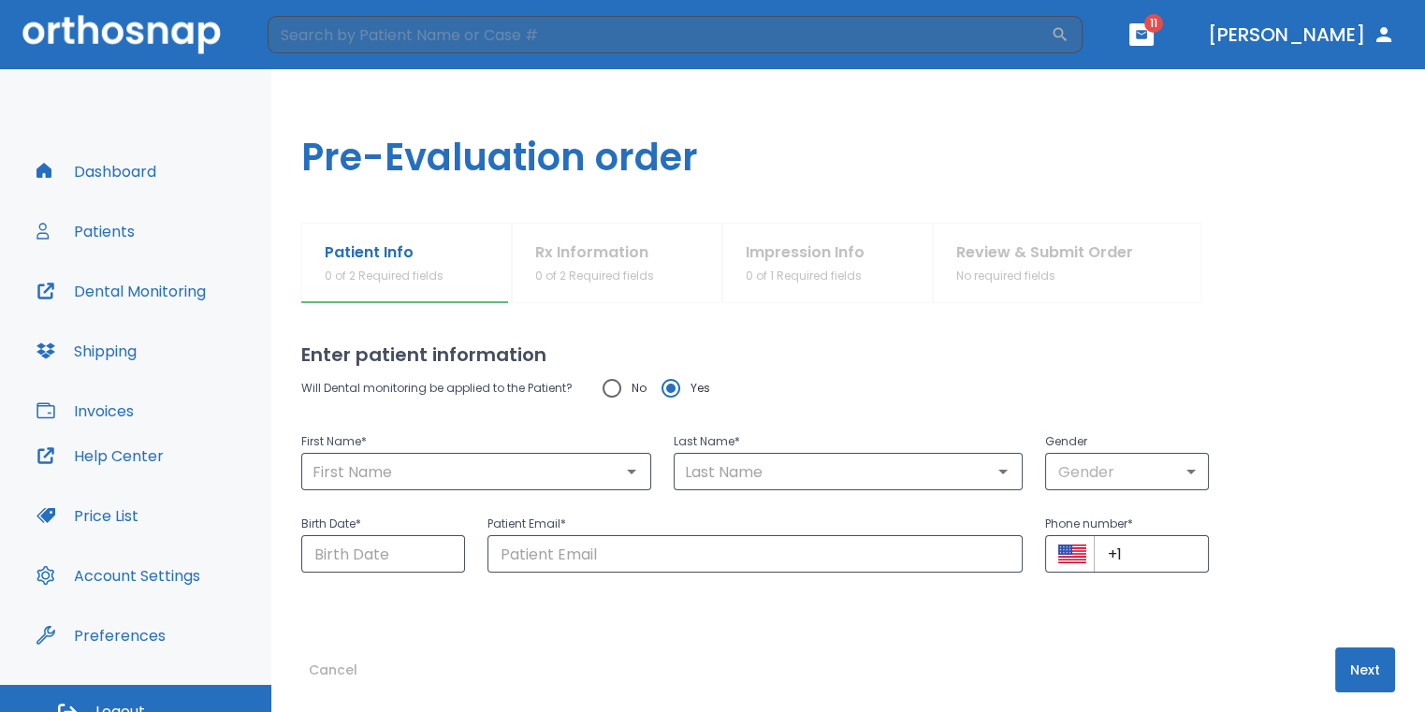
click at [606, 390] on input "No" at bounding box center [611, 388] width 39 height 39
radio input "true"
click at [574, 463] on input "text" at bounding box center [476, 471] width 339 height 26
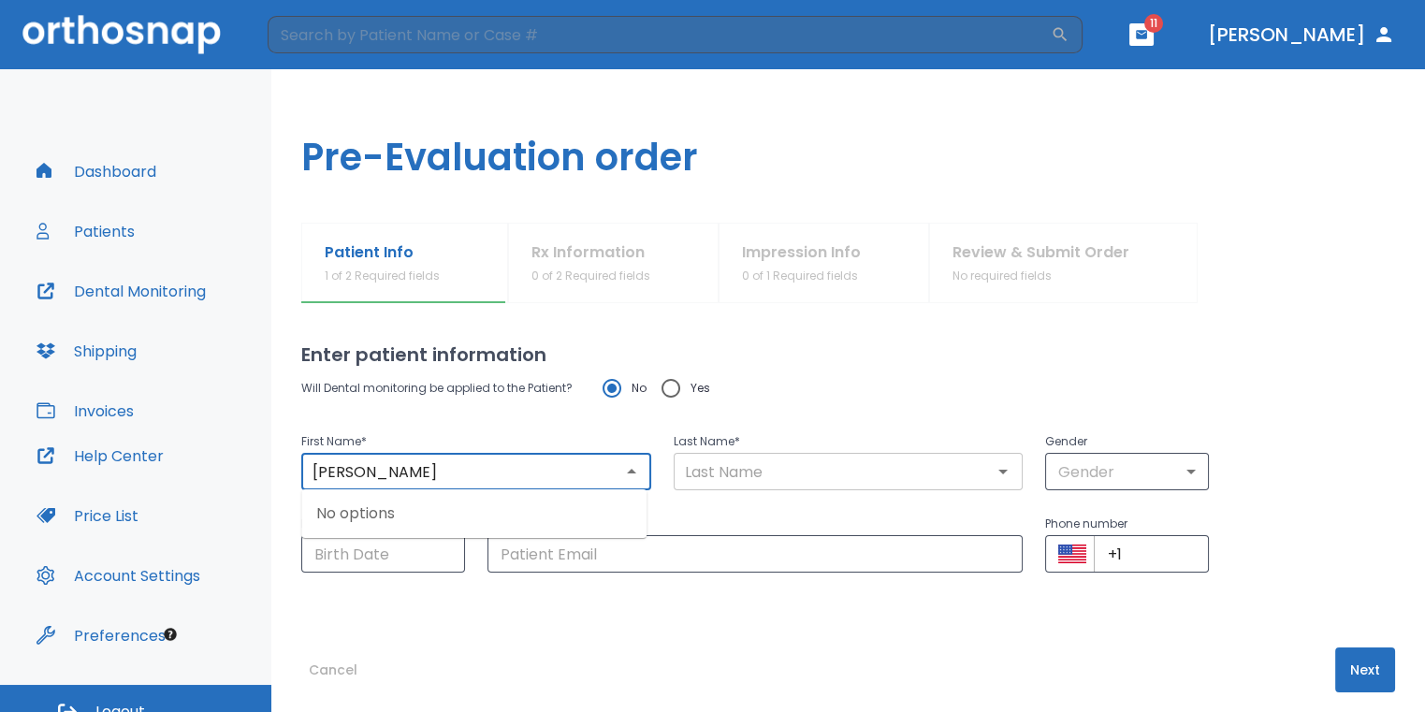
type input "[PERSON_NAME]"
click at [953, 464] on input "text" at bounding box center [848, 471] width 339 height 26
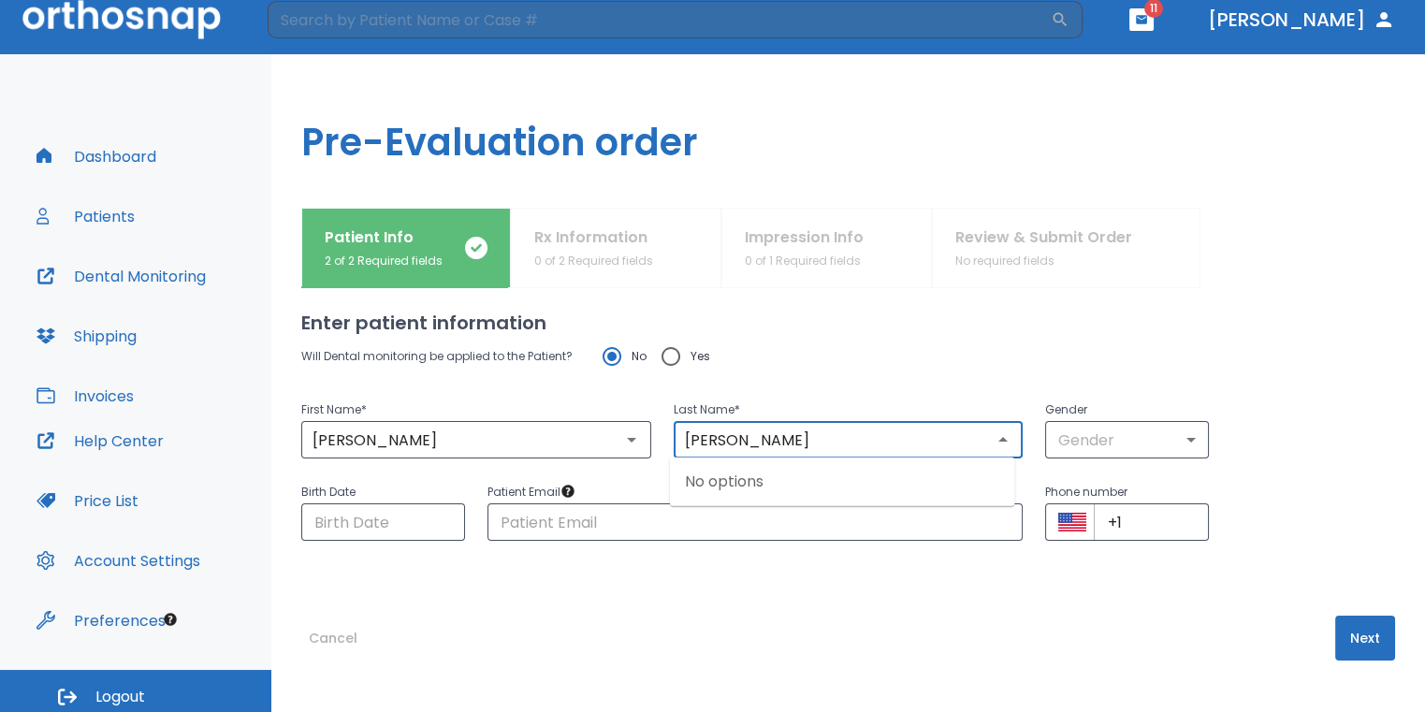
scroll to position [22, 0]
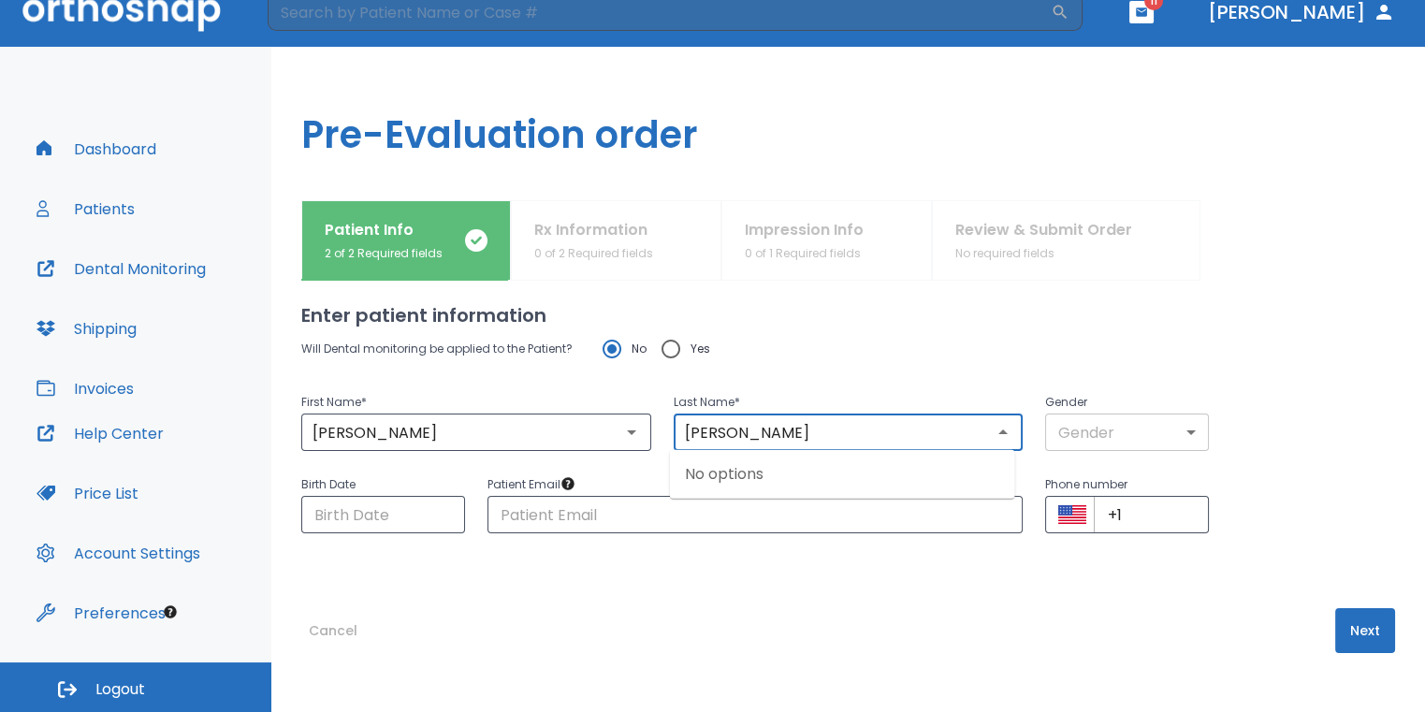
type input "[PERSON_NAME]"
click at [1108, 434] on body "​ 11 [PERSON_NAME] Dashboard Patients Dental Monitoring Shipping Invoices Help …" at bounding box center [712, 334] width 1425 height 712
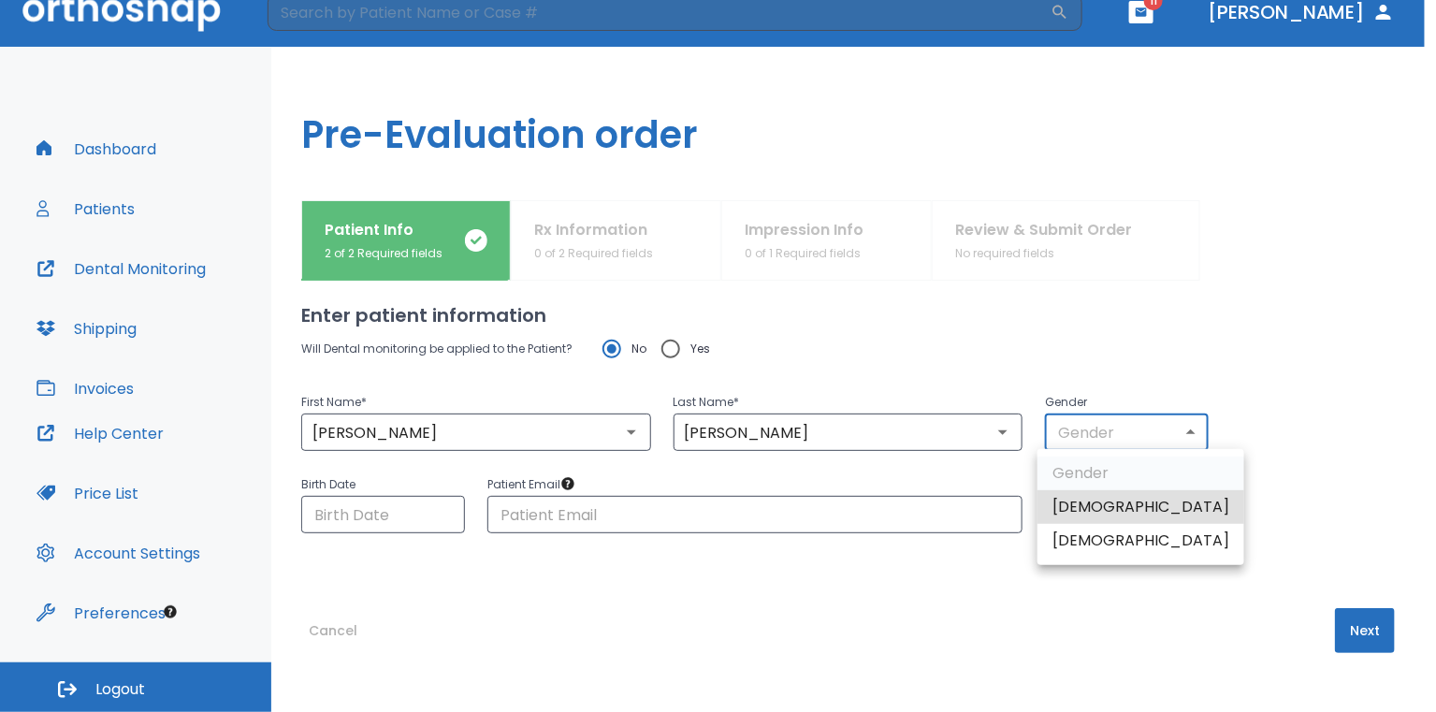
click at [1094, 509] on li "[DEMOGRAPHIC_DATA]" at bounding box center [1140, 507] width 207 height 34
type input "1"
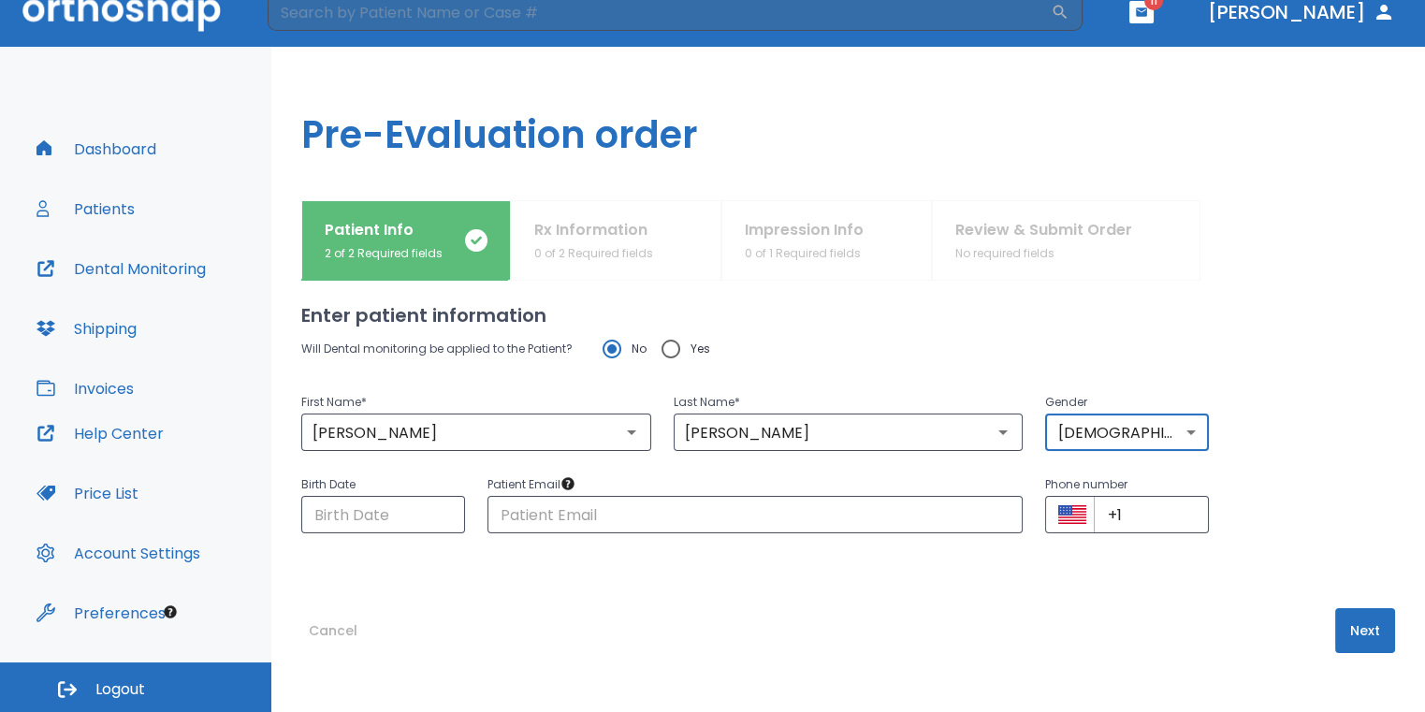
click at [1353, 626] on button "Next" at bounding box center [1365, 630] width 60 height 45
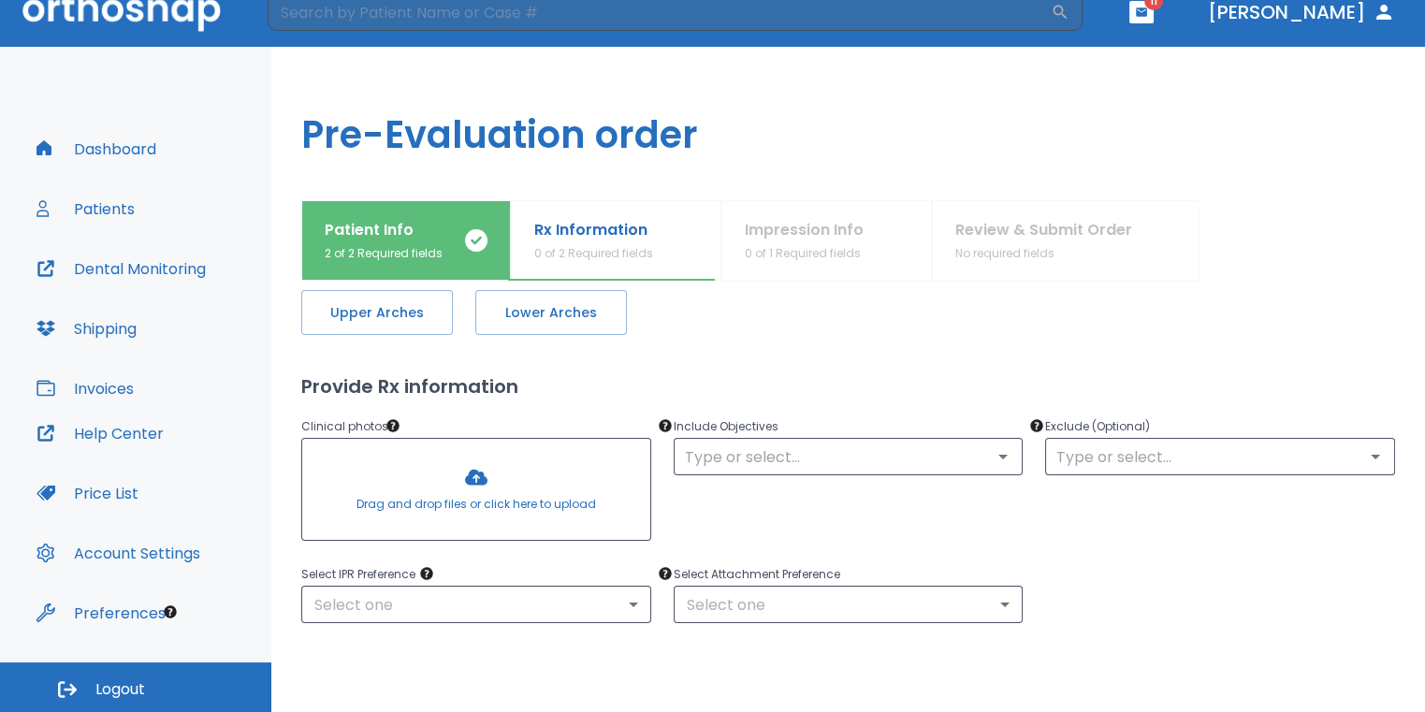
scroll to position [94, 0]
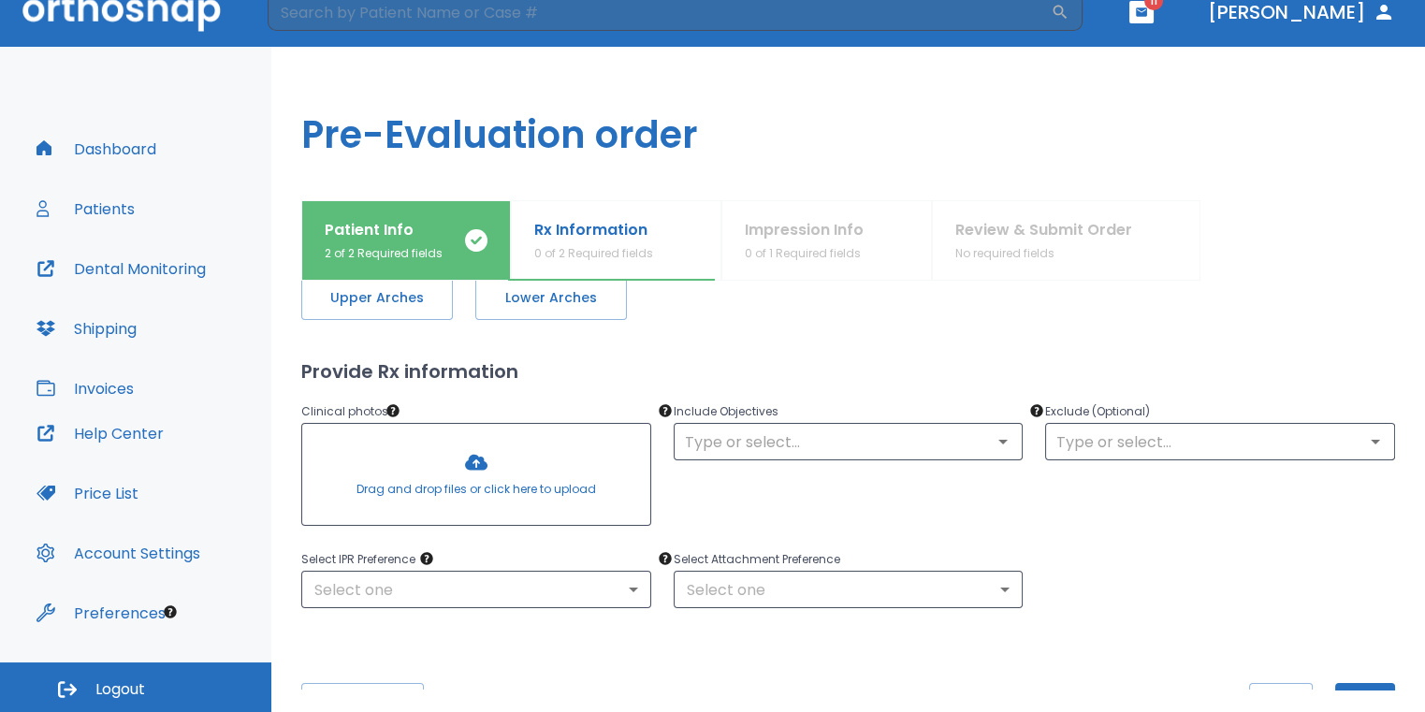
click at [489, 470] on div at bounding box center [476, 474] width 348 height 101
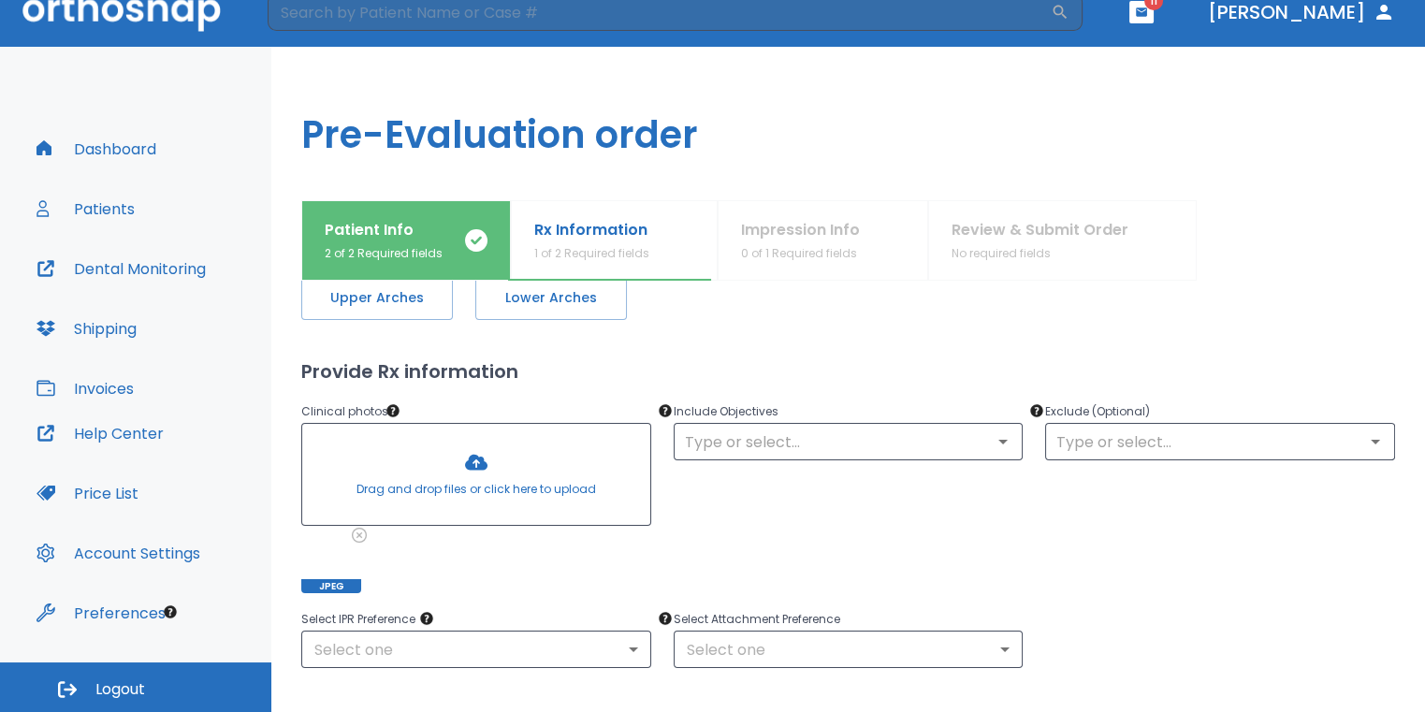
click at [493, 460] on div at bounding box center [476, 474] width 348 height 101
click at [520, 470] on div at bounding box center [476, 474] width 348 height 101
click at [478, 477] on div at bounding box center [476, 474] width 348 height 101
click at [492, 470] on div at bounding box center [476, 474] width 348 height 101
click at [470, 462] on div at bounding box center [476, 474] width 348 height 101
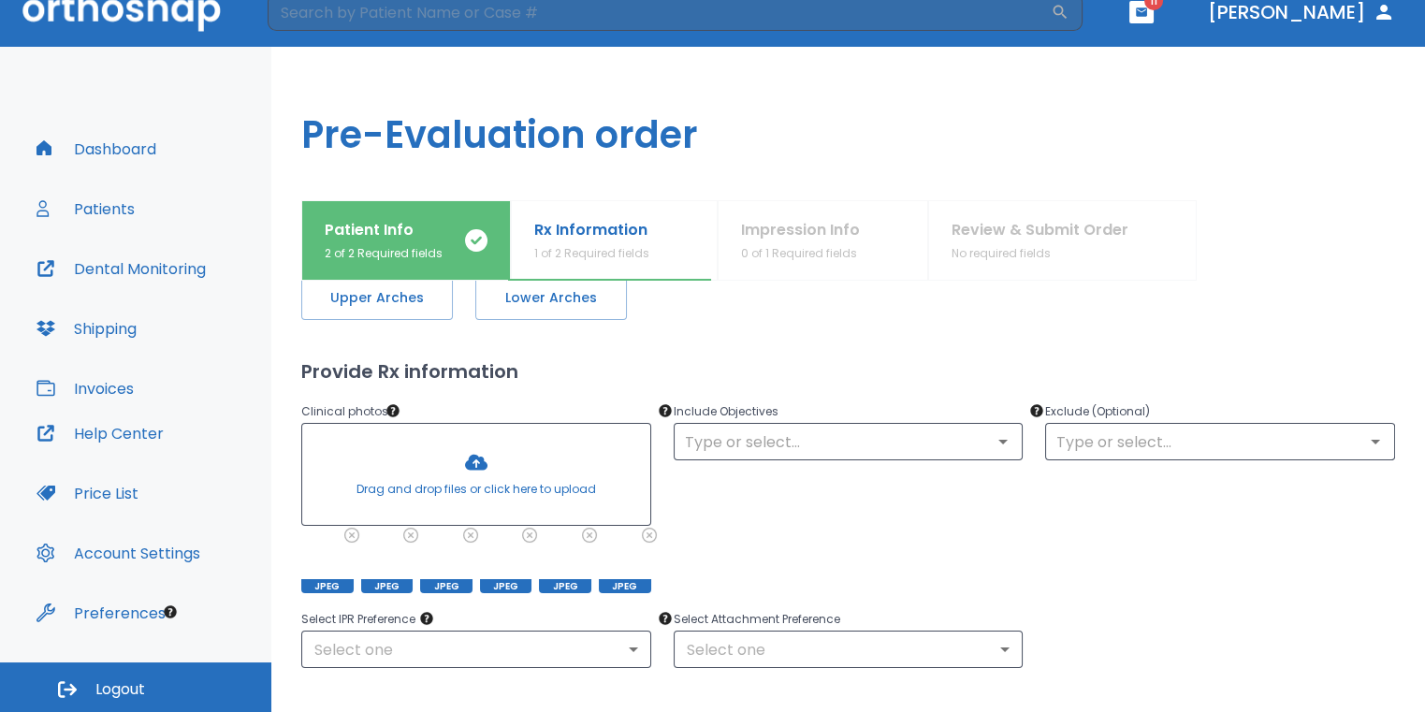
click at [474, 463] on div at bounding box center [476, 474] width 348 height 101
click at [485, 475] on div at bounding box center [476, 474] width 348 height 101
click at [479, 465] on div at bounding box center [476, 474] width 348 height 101
click at [498, 459] on div at bounding box center [476, 474] width 348 height 101
click at [484, 473] on div at bounding box center [476, 474] width 348 height 101
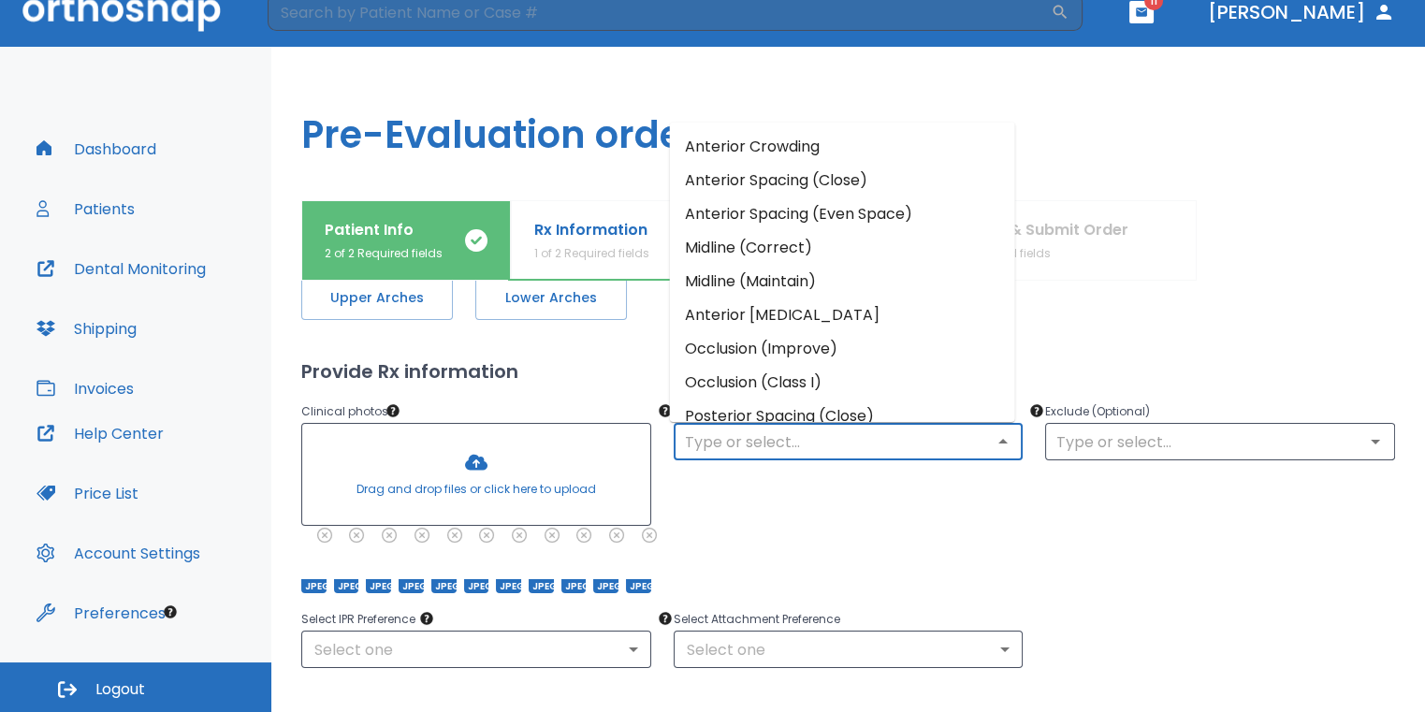
click at [782, 428] on input "text" at bounding box center [848, 441] width 339 height 26
click at [869, 151] on li "Anterior Crowding" at bounding box center [842, 146] width 345 height 34
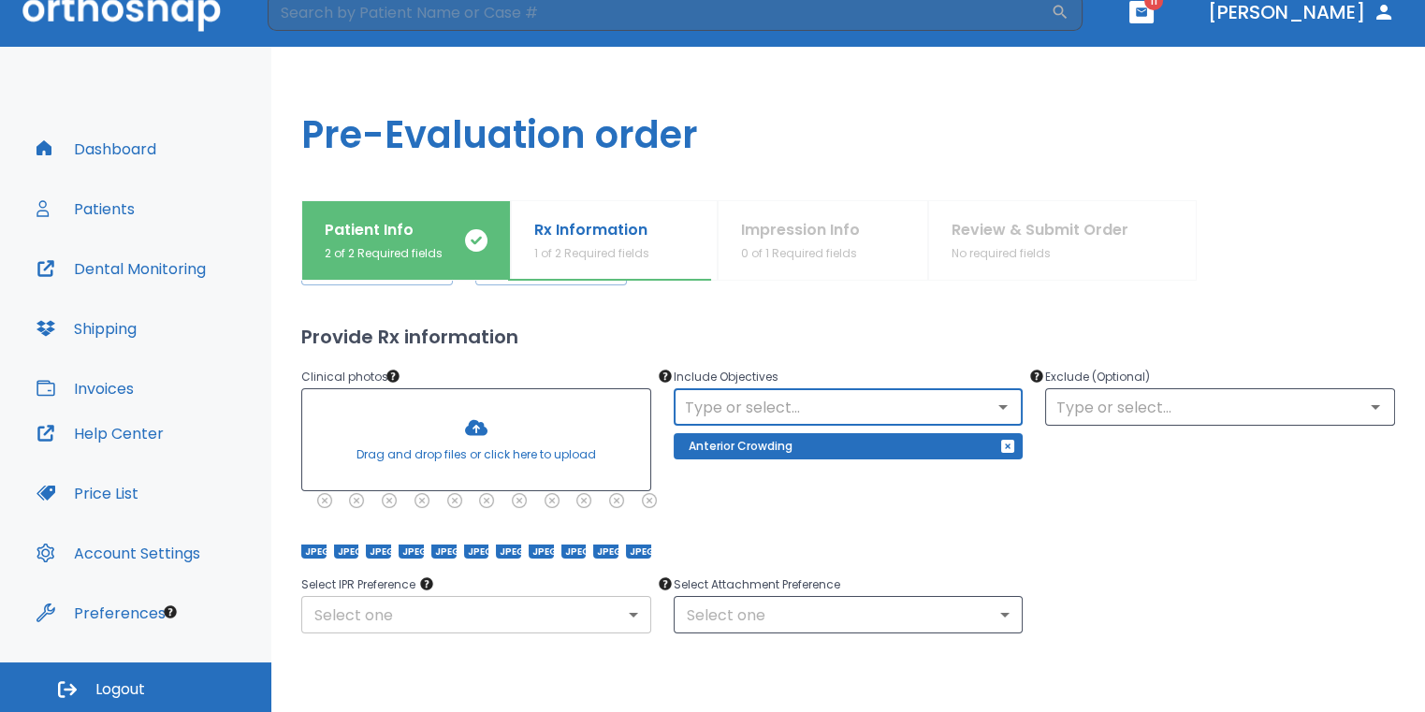
scroll to position [227, 0]
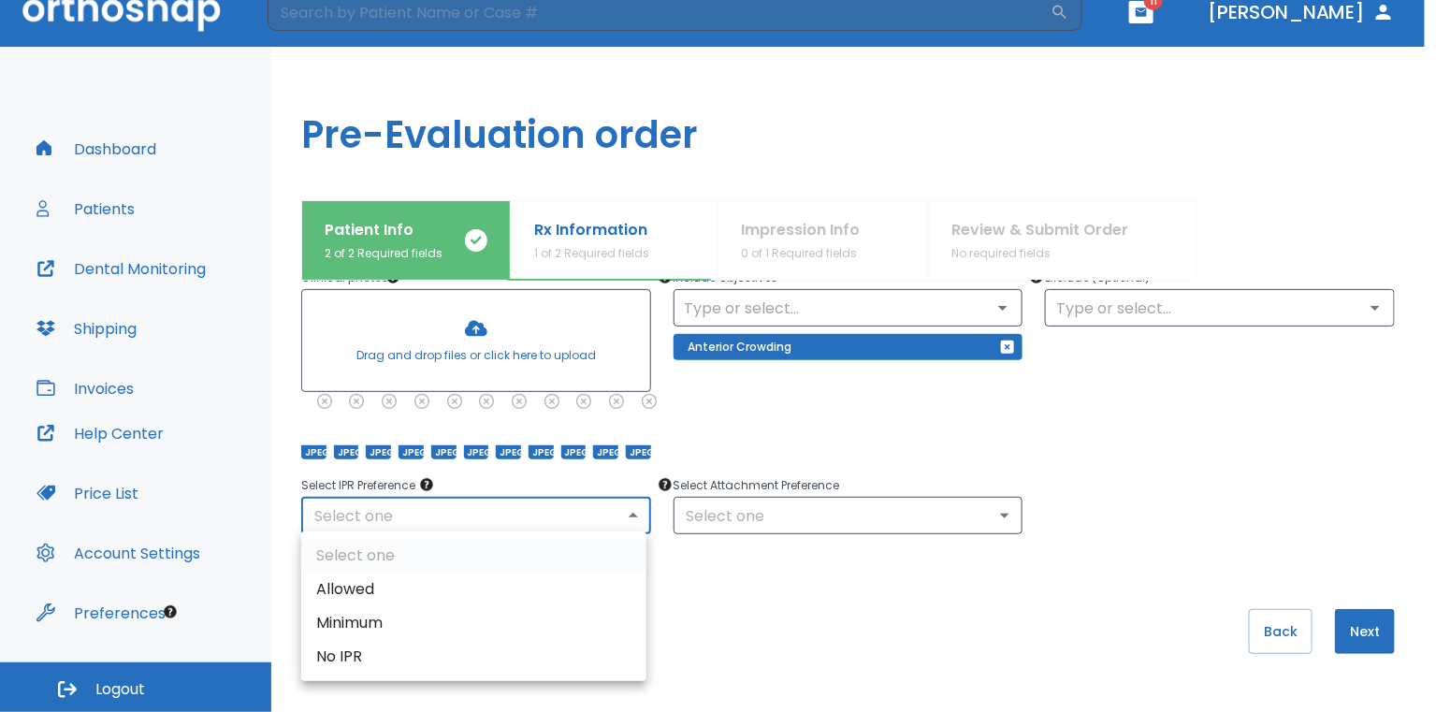
click at [603, 517] on body "​ 11 [PERSON_NAME] Dashboard Patients Dental Monitoring Shipping Invoices Help …" at bounding box center [718, 334] width 1436 height 712
drag, startPoint x: 412, startPoint y: 580, endPoint x: 515, endPoint y: 572, distance: 103.2
click at [413, 582] on li "Allowed" at bounding box center [473, 589] width 345 height 34
type input "1"
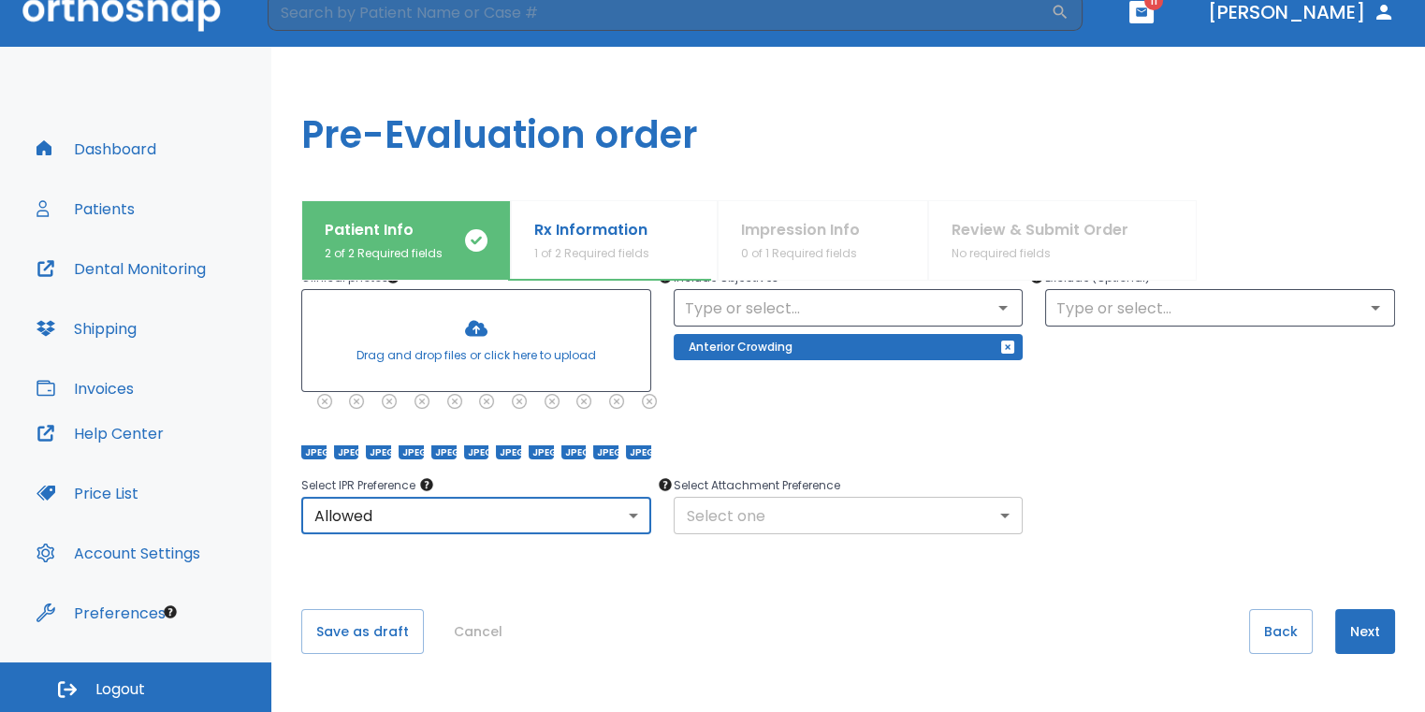
click at [754, 509] on body "​ 11 [PERSON_NAME] Dashboard Patients Dental Monitoring Shipping Invoices Help …" at bounding box center [712, 334] width 1425 height 712
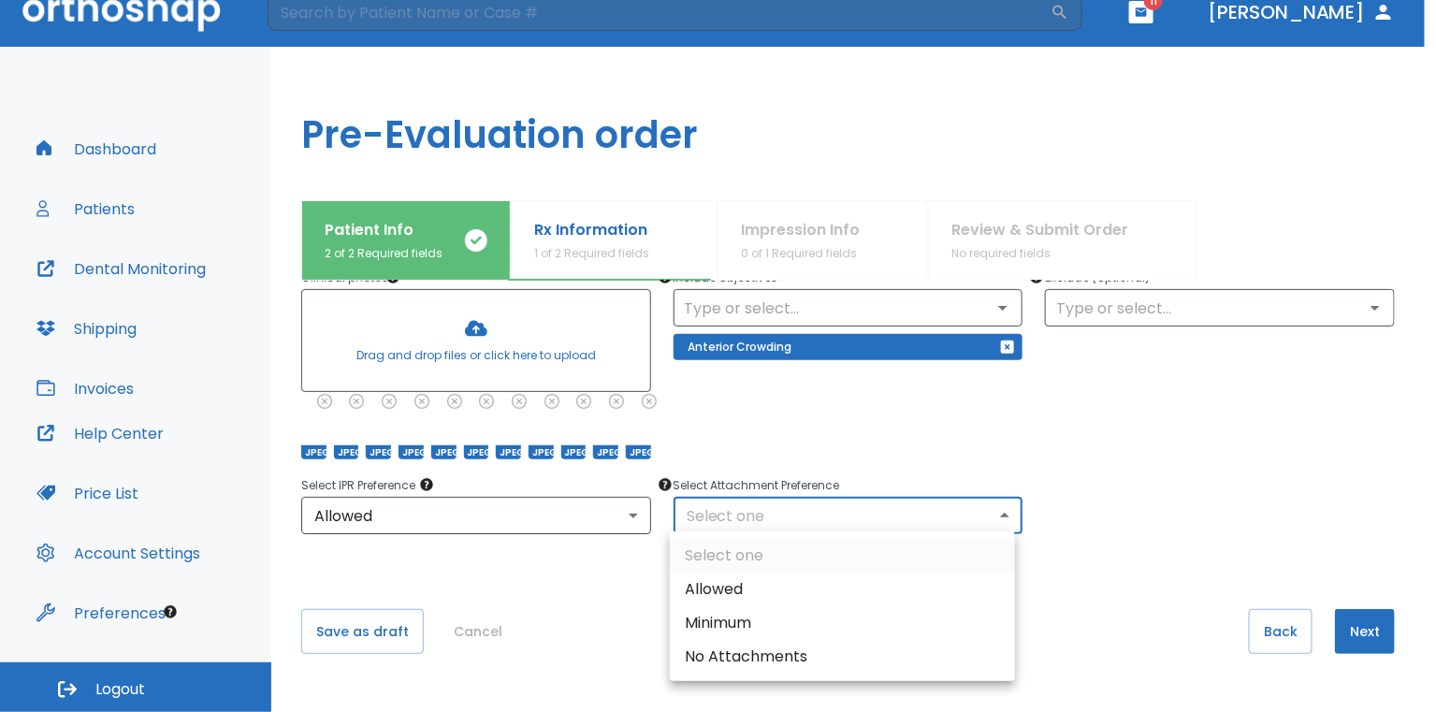
click at [751, 581] on li "Allowed" at bounding box center [842, 589] width 345 height 34
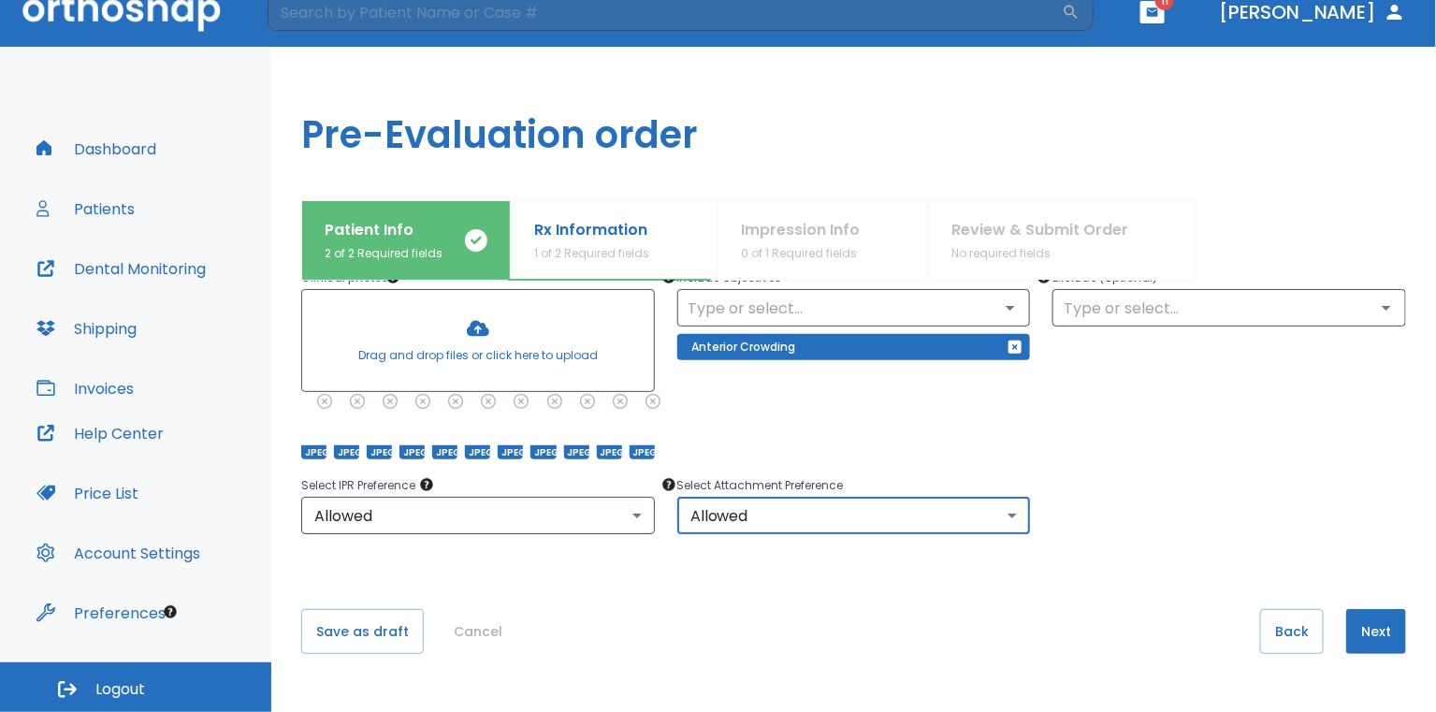
type input "1"
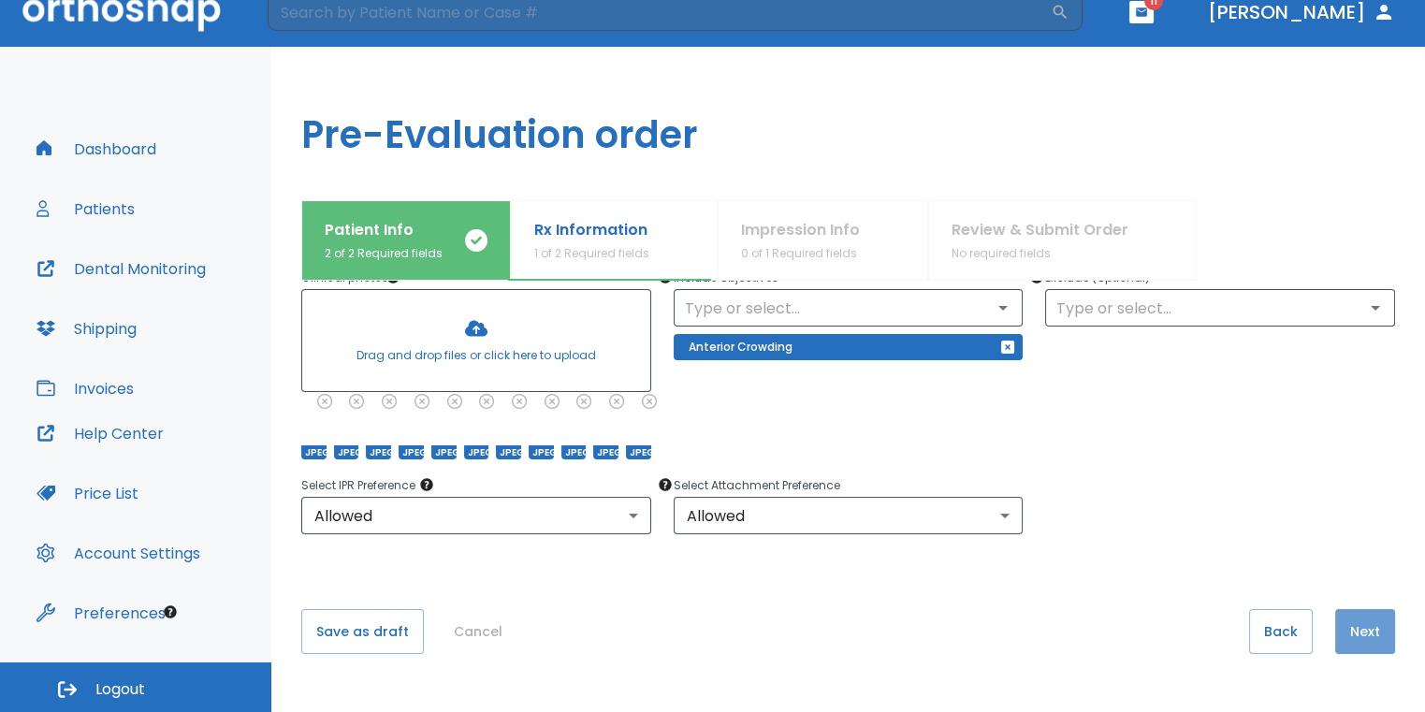
click at [1365, 629] on button "Next" at bounding box center [1365, 631] width 60 height 45
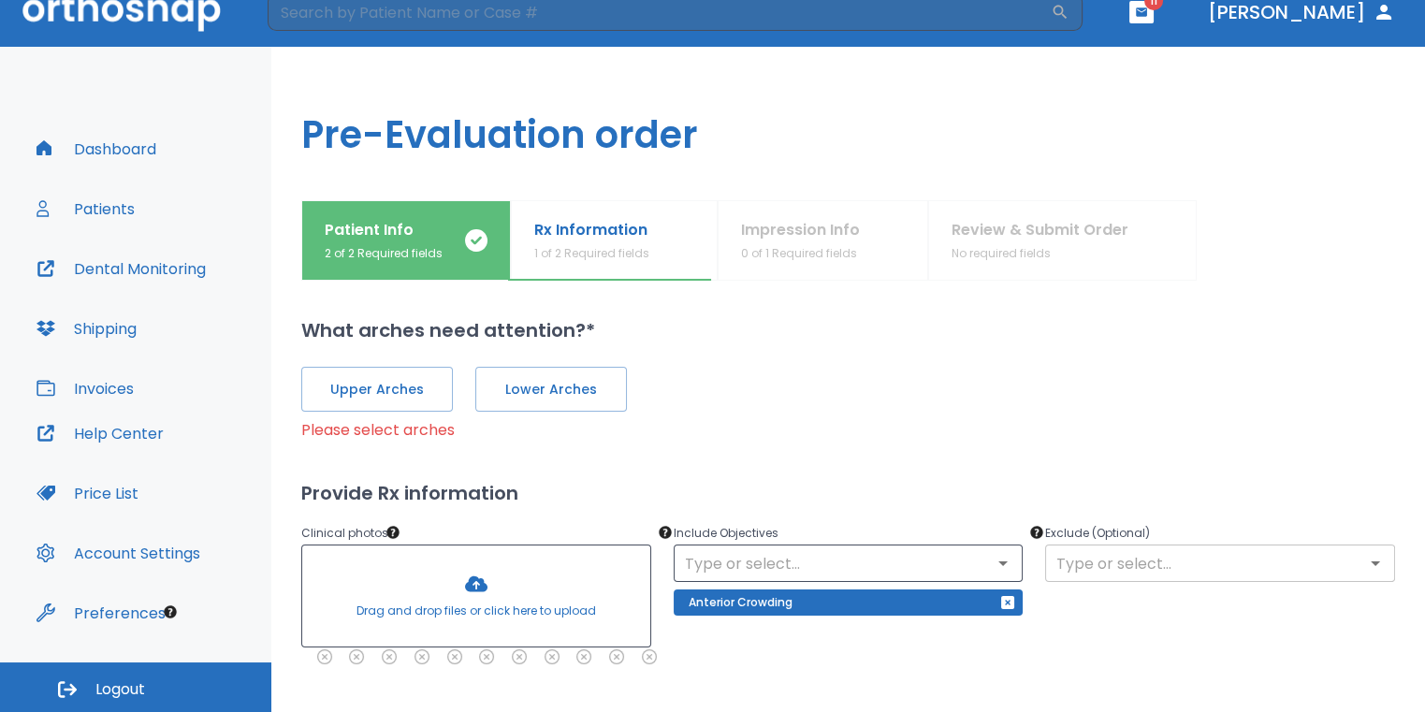
scroll to position [0, 0]
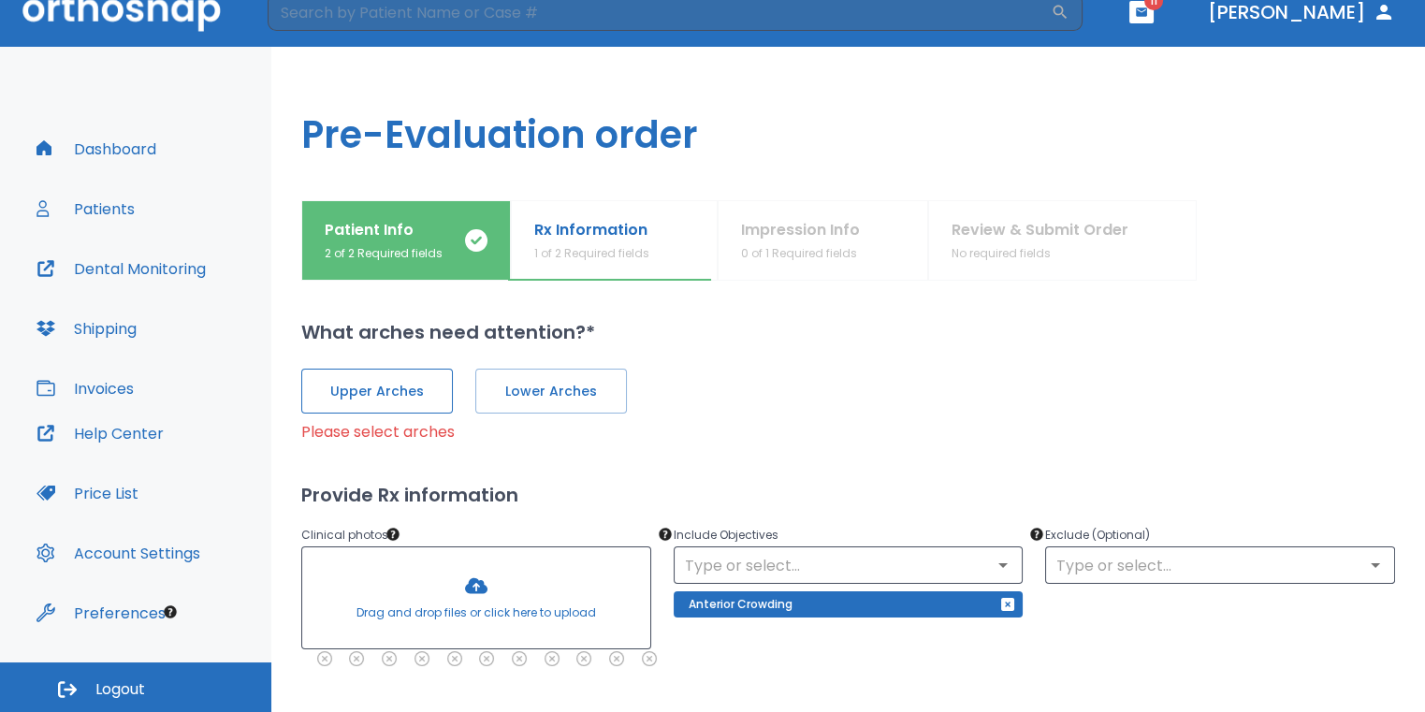
click at [401, 396] on span "Upper Arches" at bounding box center [377, 392] width 112 height 20
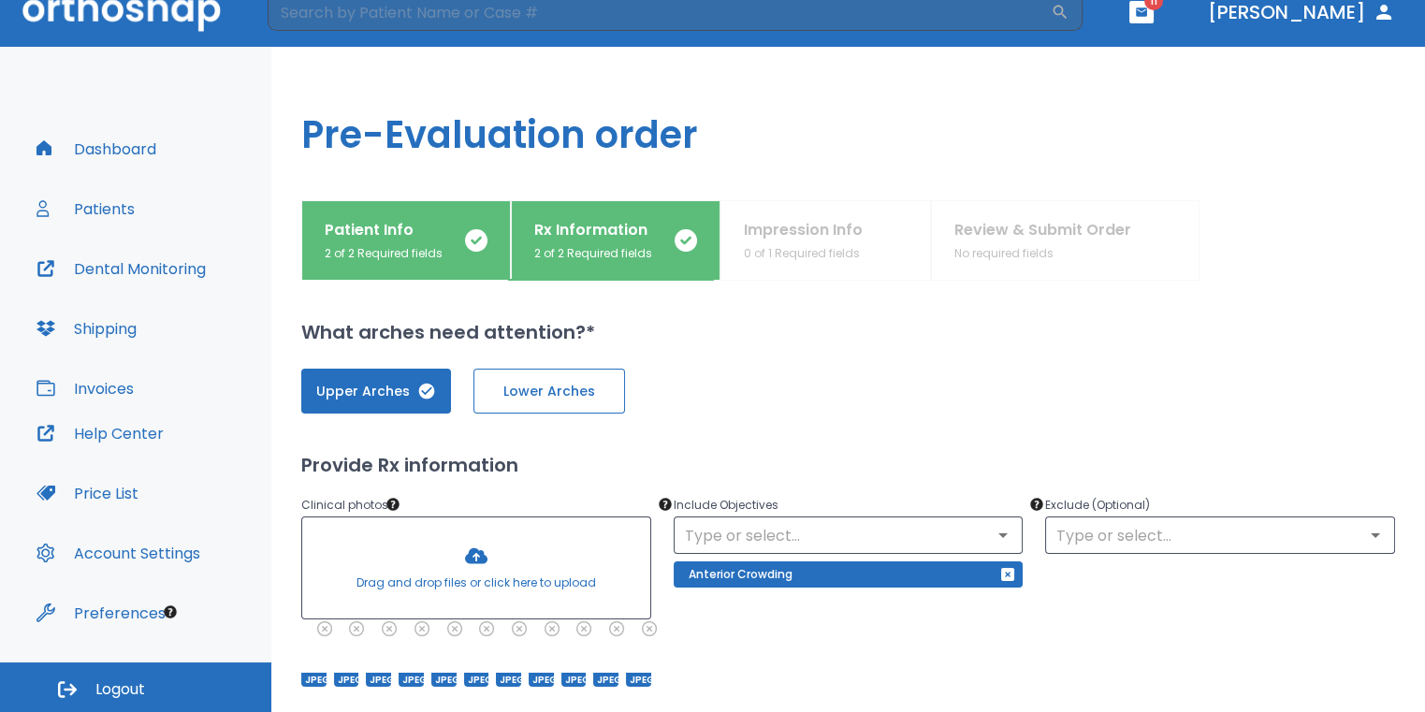
click at [545, 372] on button "Lower Arches" at bounding box center [549, 391] width 152 height 45
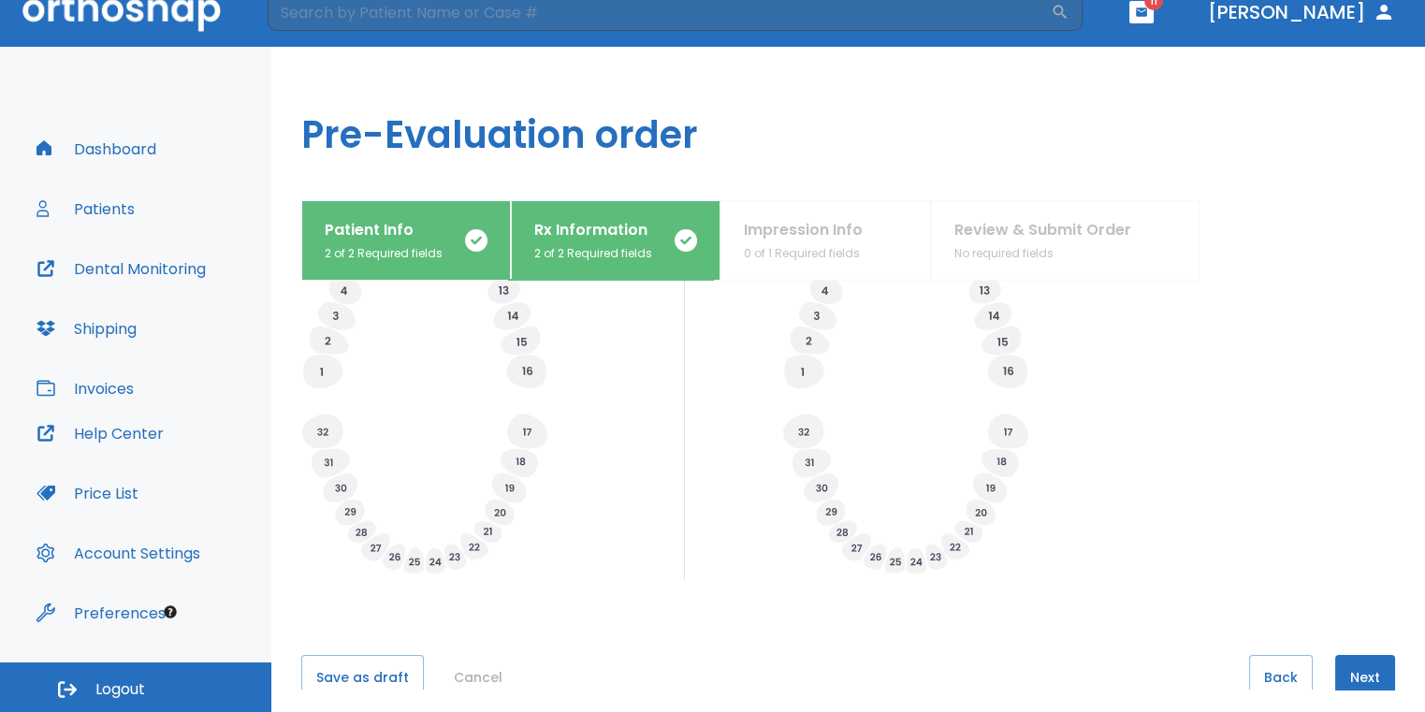
scroll to position [733, 0]
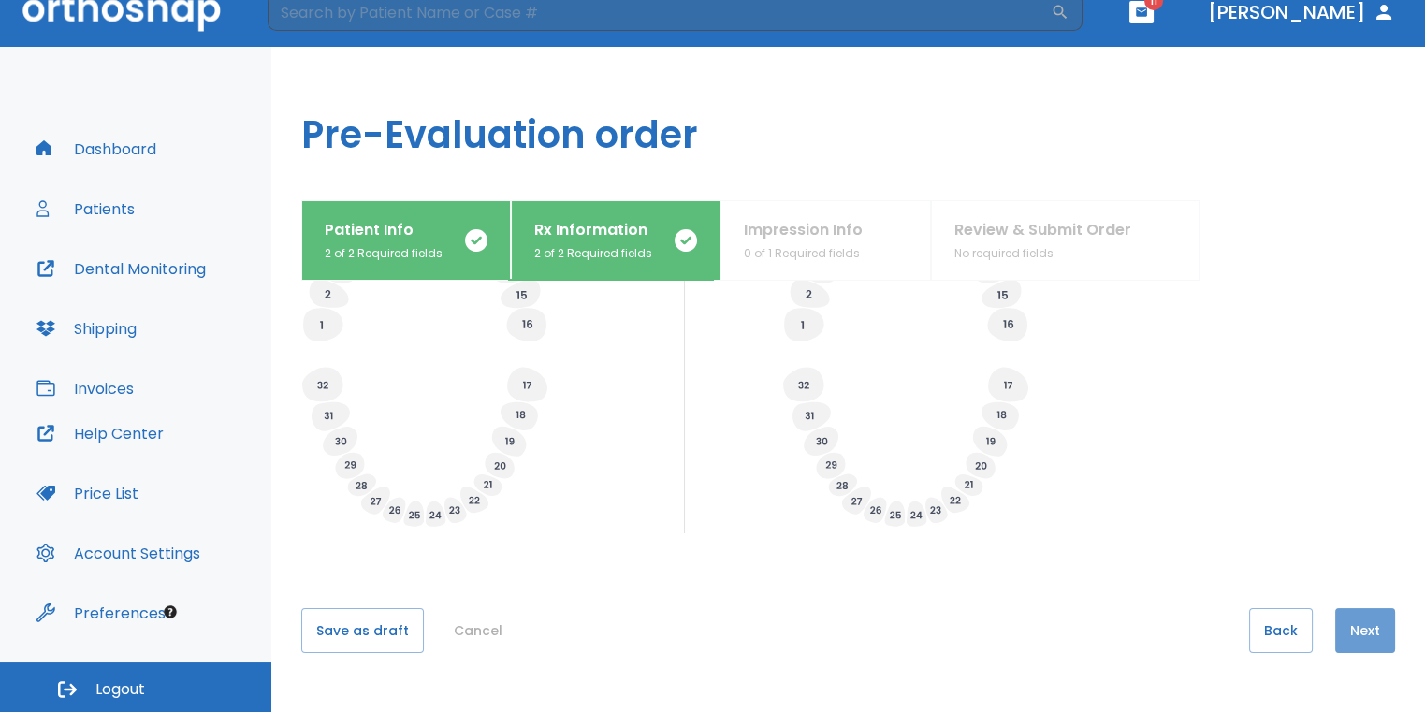
click at [1360, 638] on button "Next" at bounding box center [1365, 630] width 60 height 45
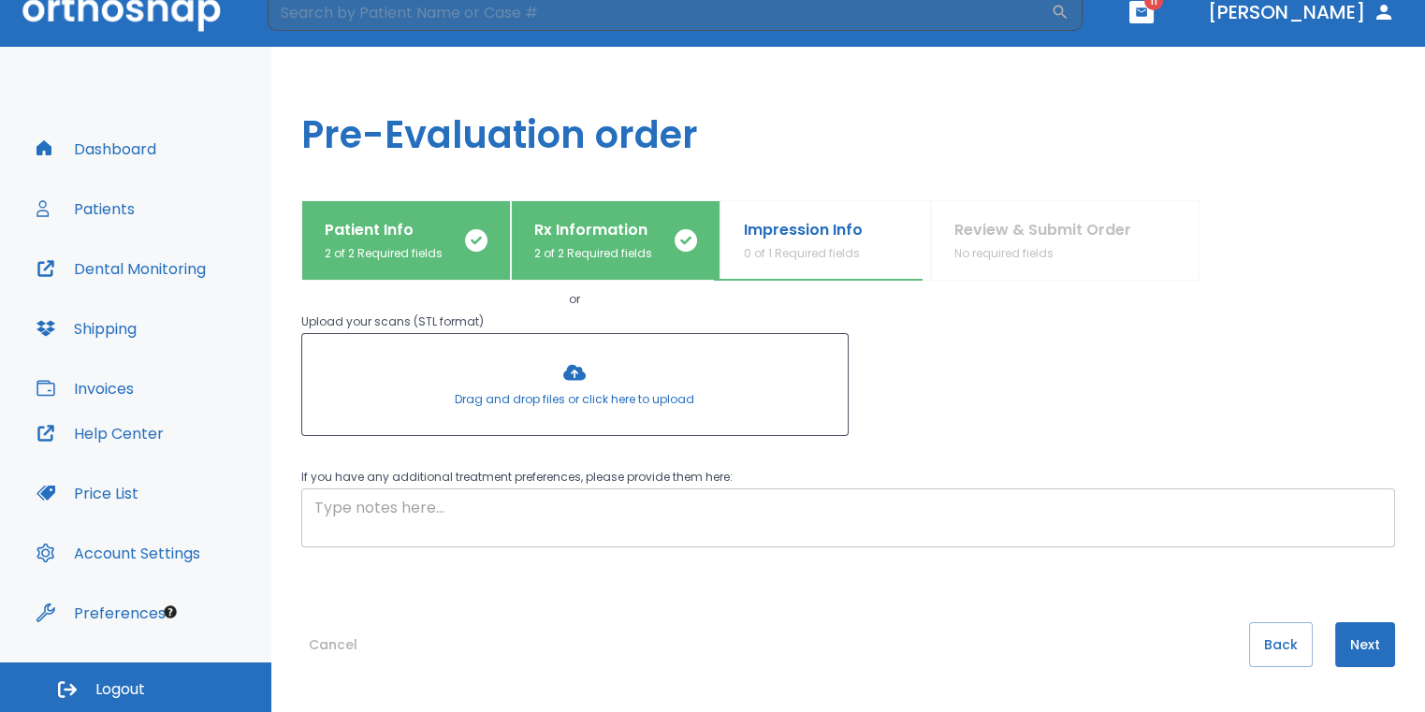
scroll to position [229, 0]
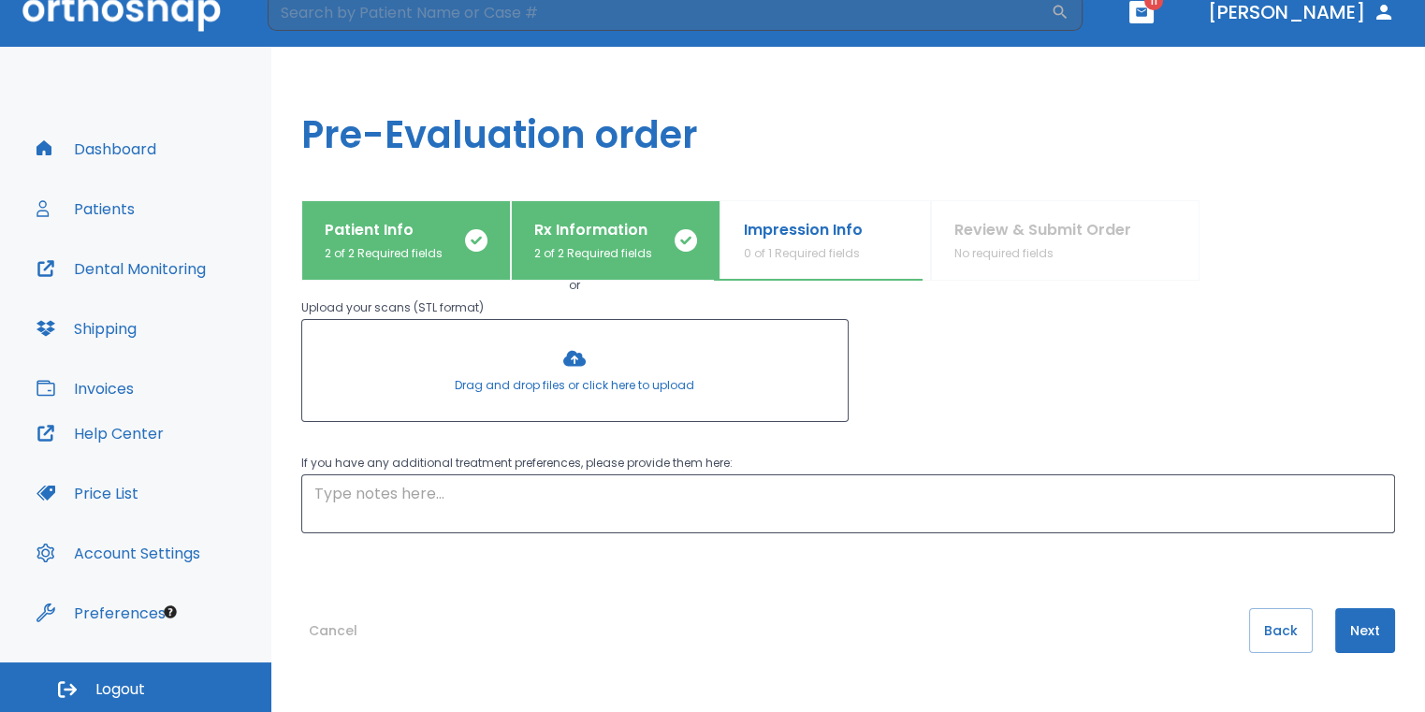
click at [1346, 624] on button "Next" at bounding box center [1365, 630] width 60 height 45
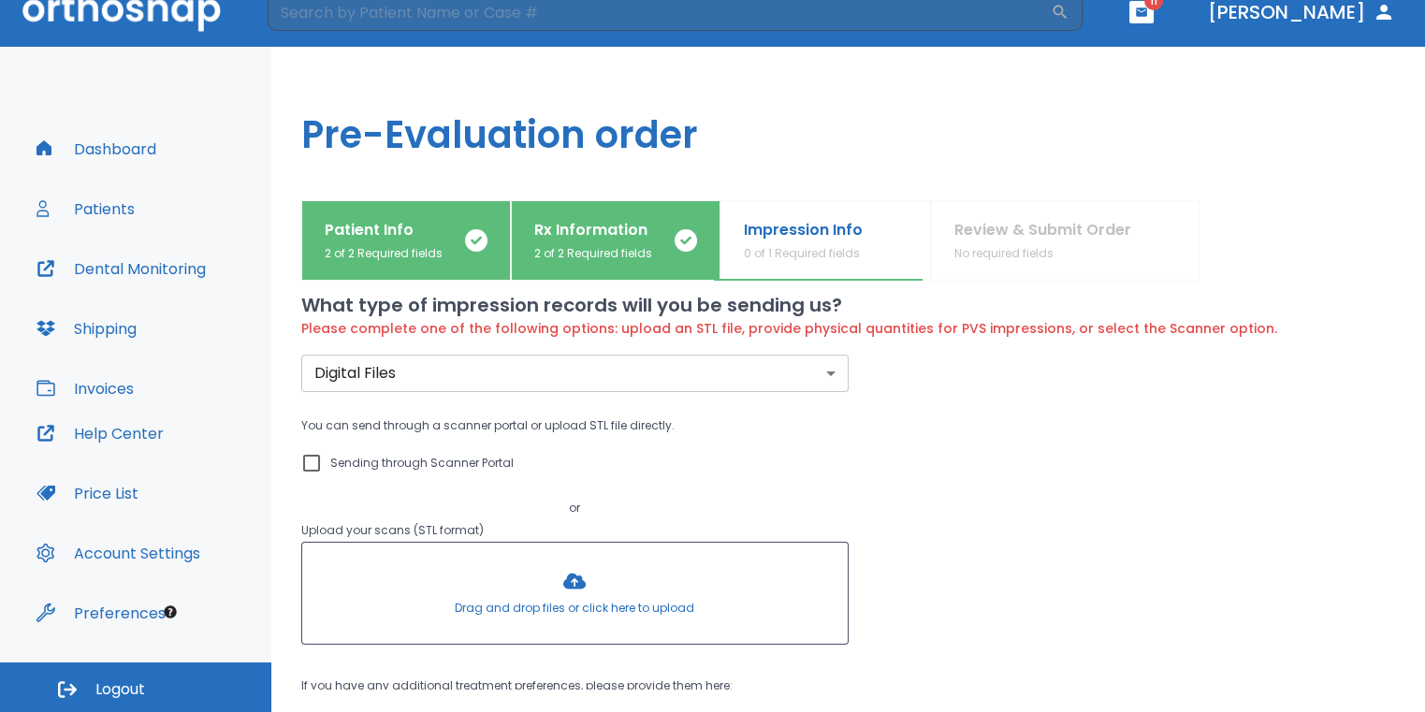
scroll to position [0, 0]
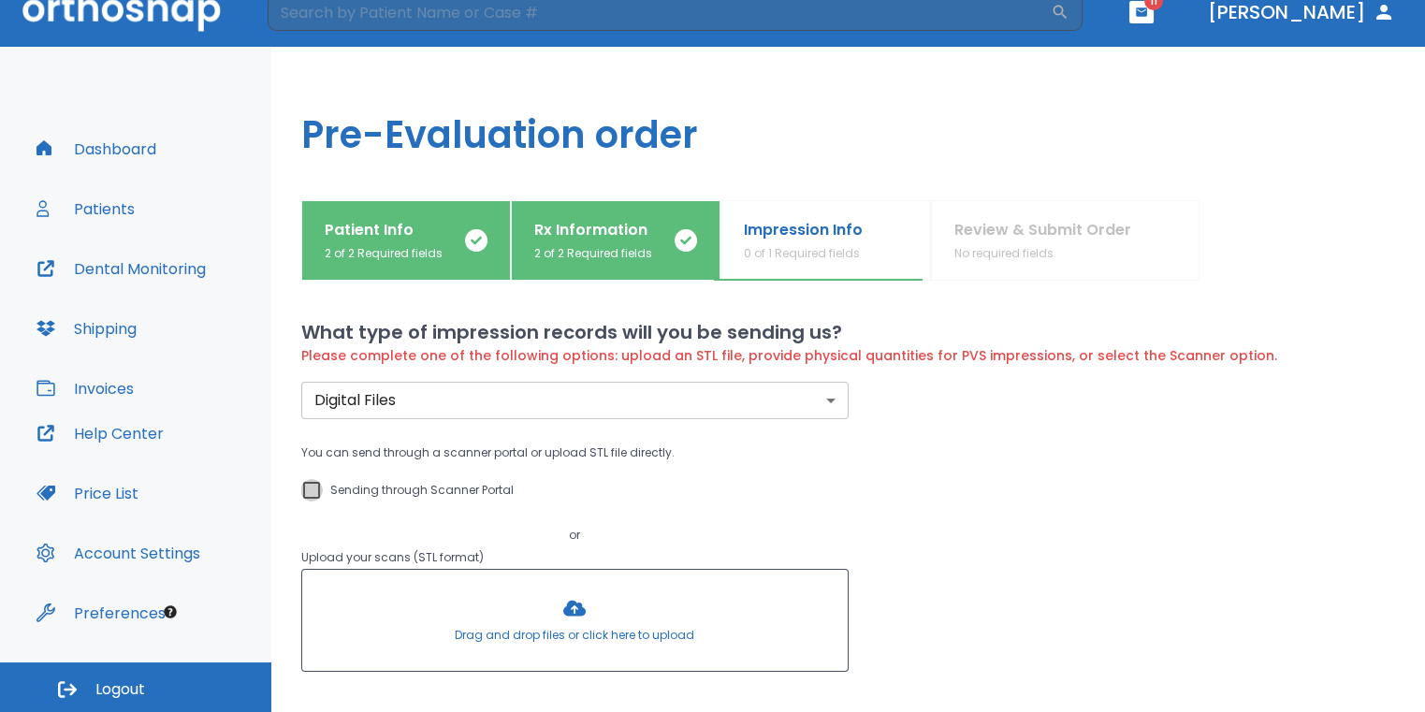
click at [311, 491] on input "Sending through Scanner Portal" at bounding box center [311, 490] width 22 height 22
checkbox input "true"
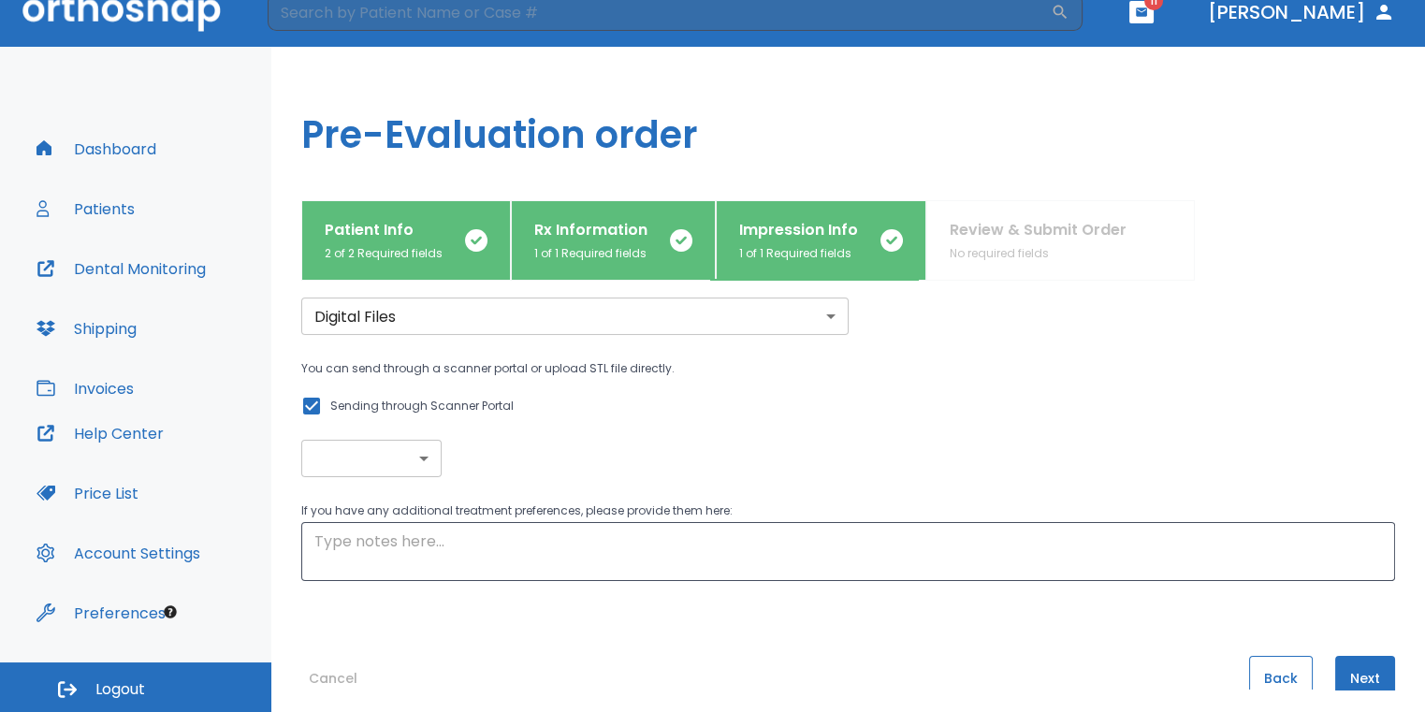
scroll to position [111, 0]
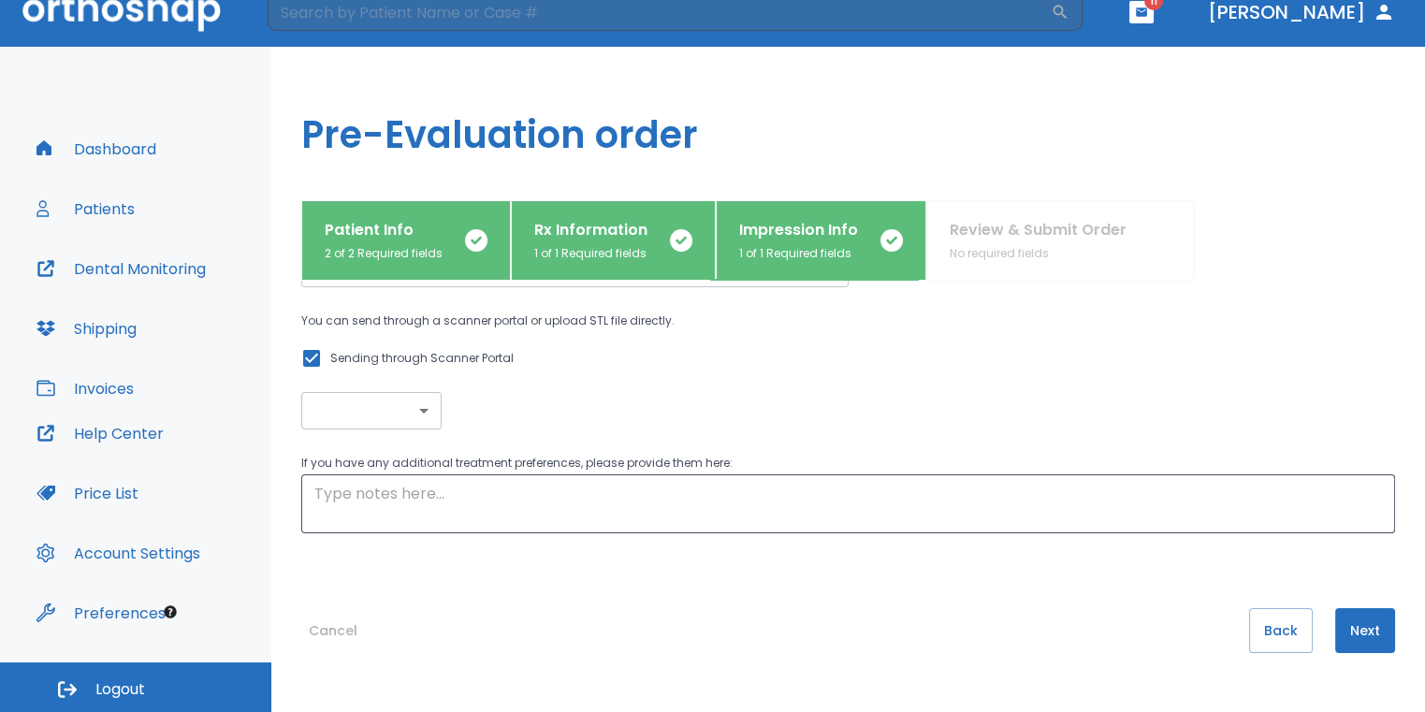
click at [1375, 618] on button "Next" at bounding box center [1365, 630] width 60 height 45
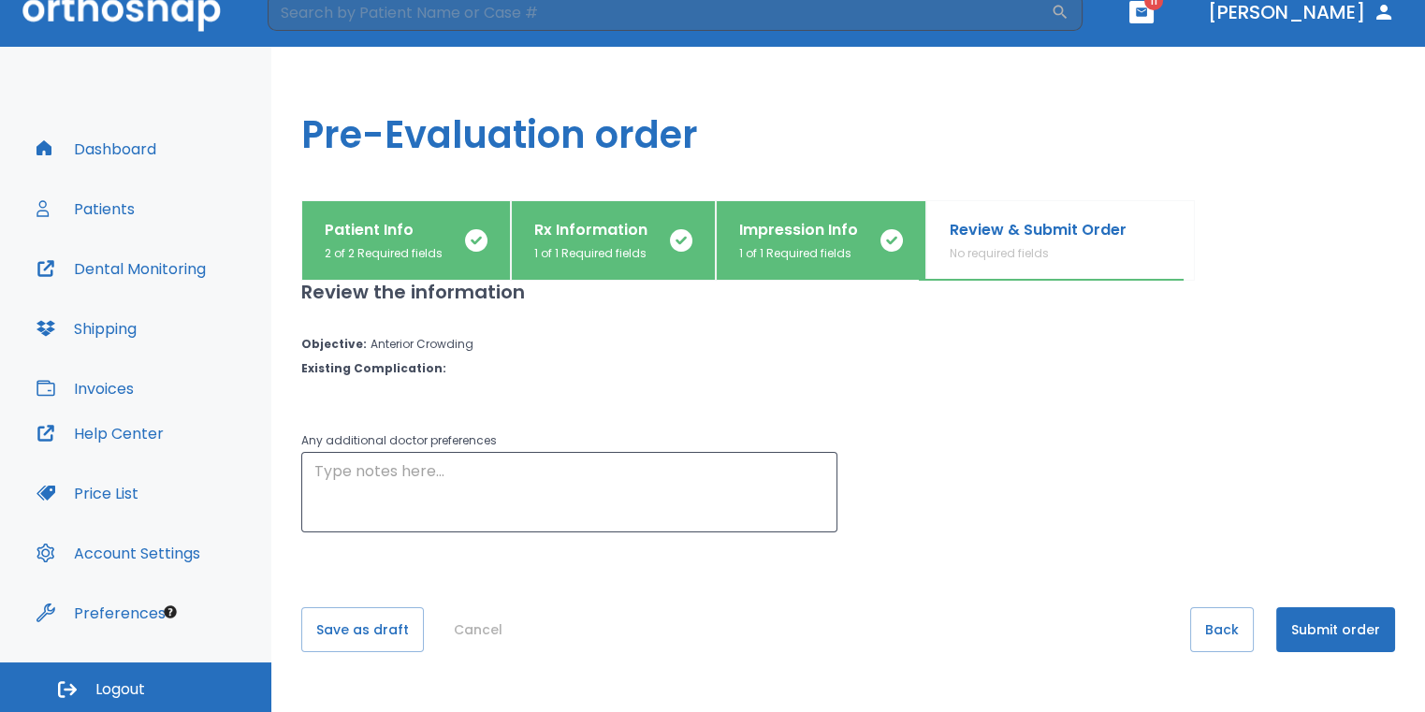
scroll to position [0, 0]
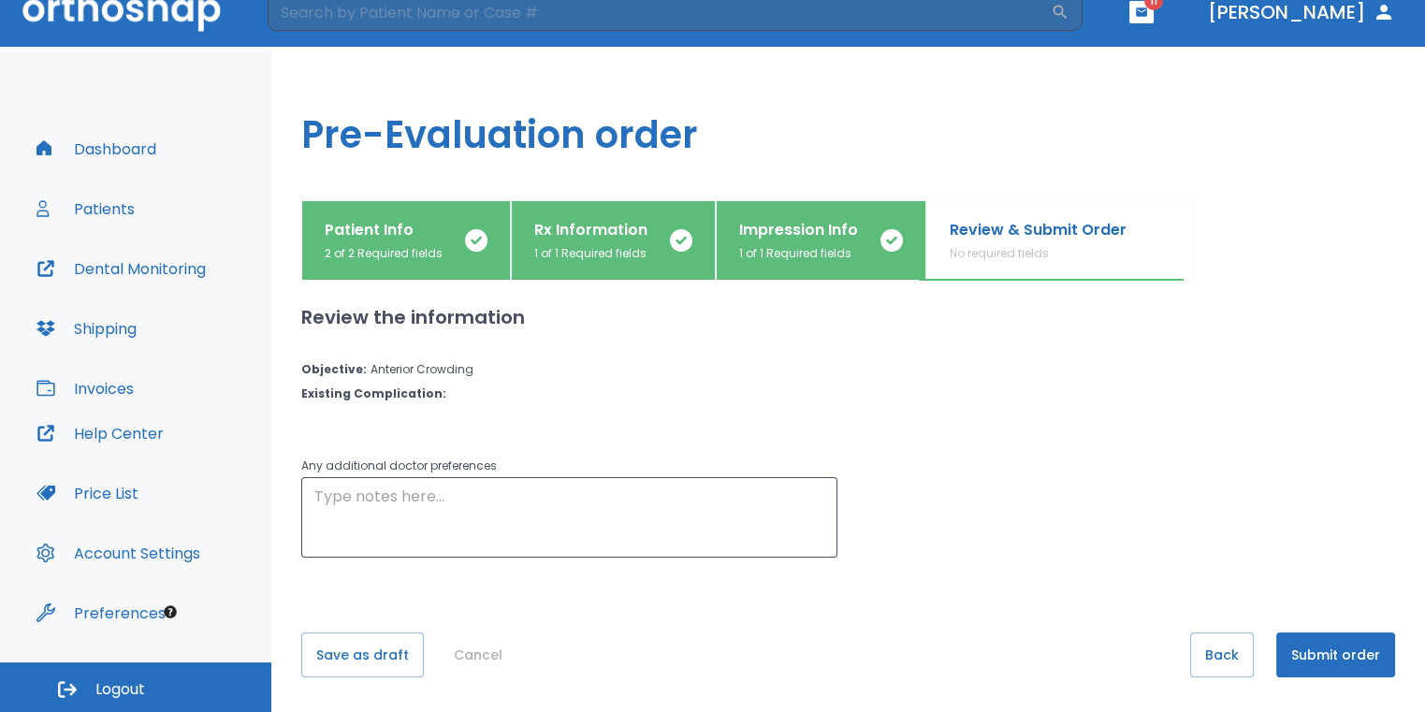
click at [1345, 650] on button "Submit order" at bounding box center [1335, 654] width 119 height 45
